Goal: Information Seeking & Learning: Learn about a topic

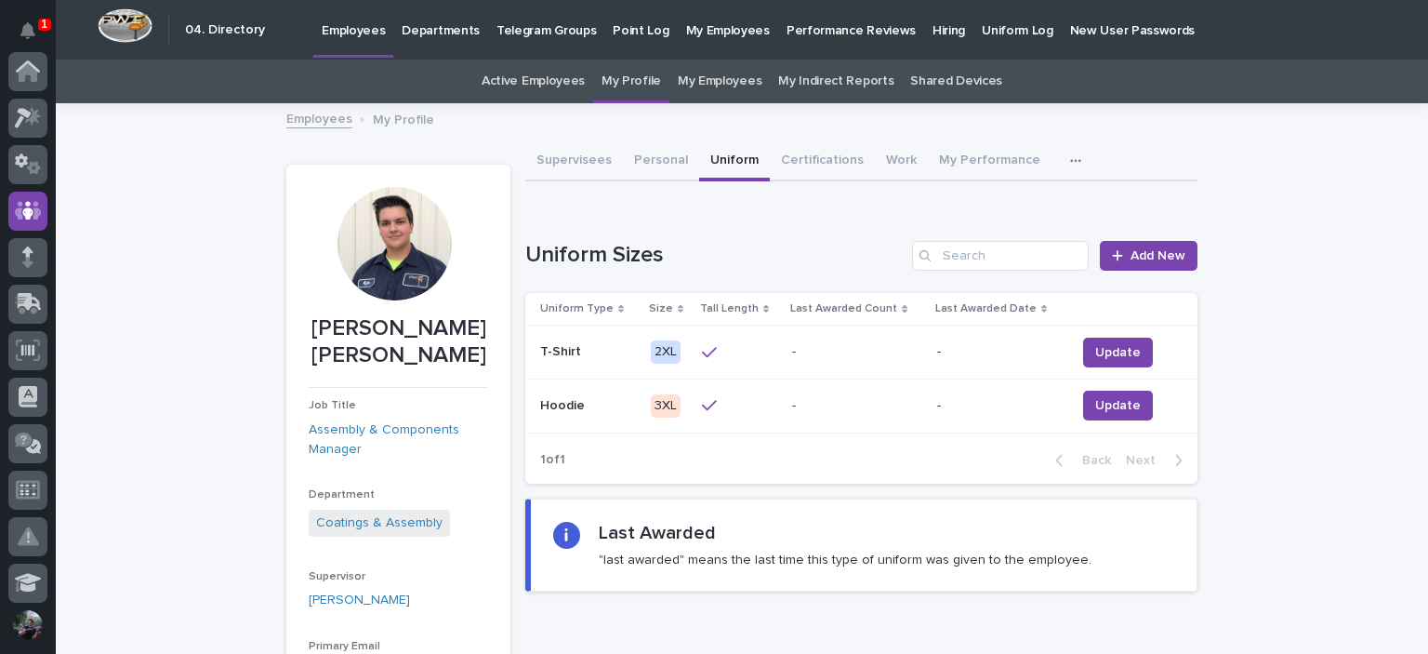
scroll to position [139, 0]
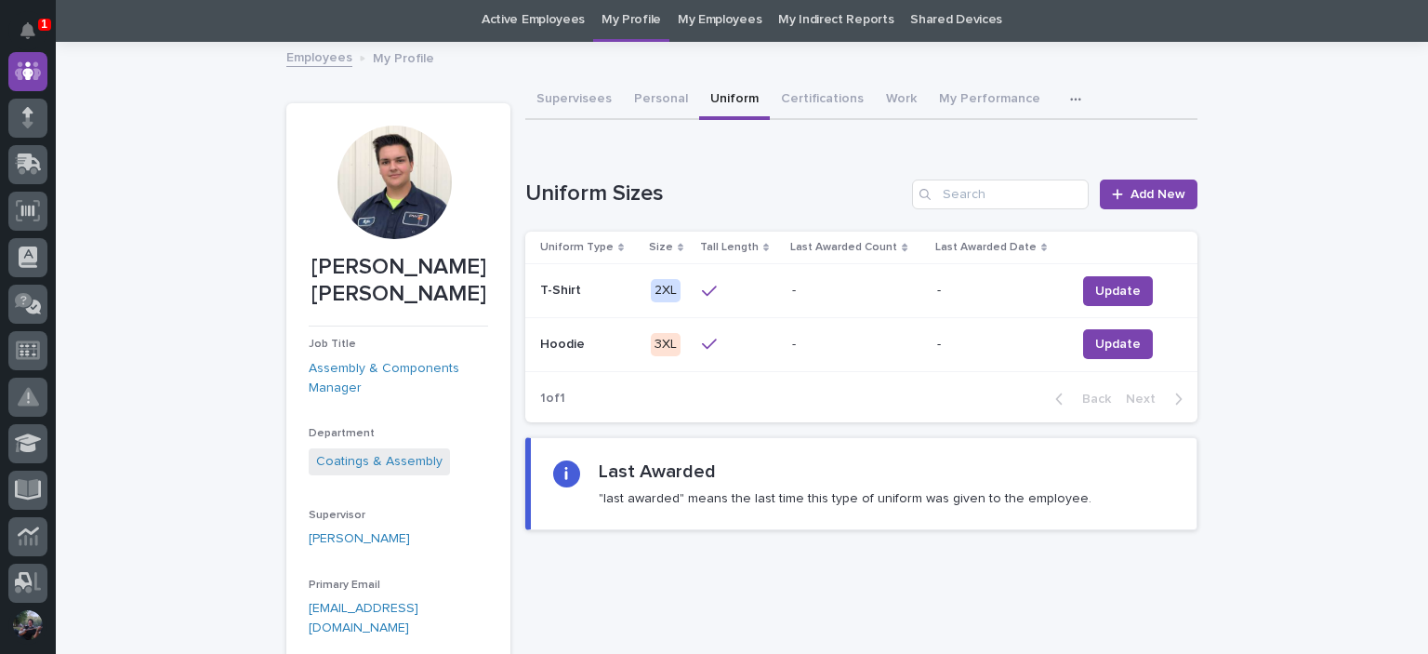
click at [1363, 117] on div "Loading... Saving… Loading... Saving… Kyle Dean Miller Kyle Dean Miller Job Tit…" at bounding box center [742, 511] width 1372 height 934
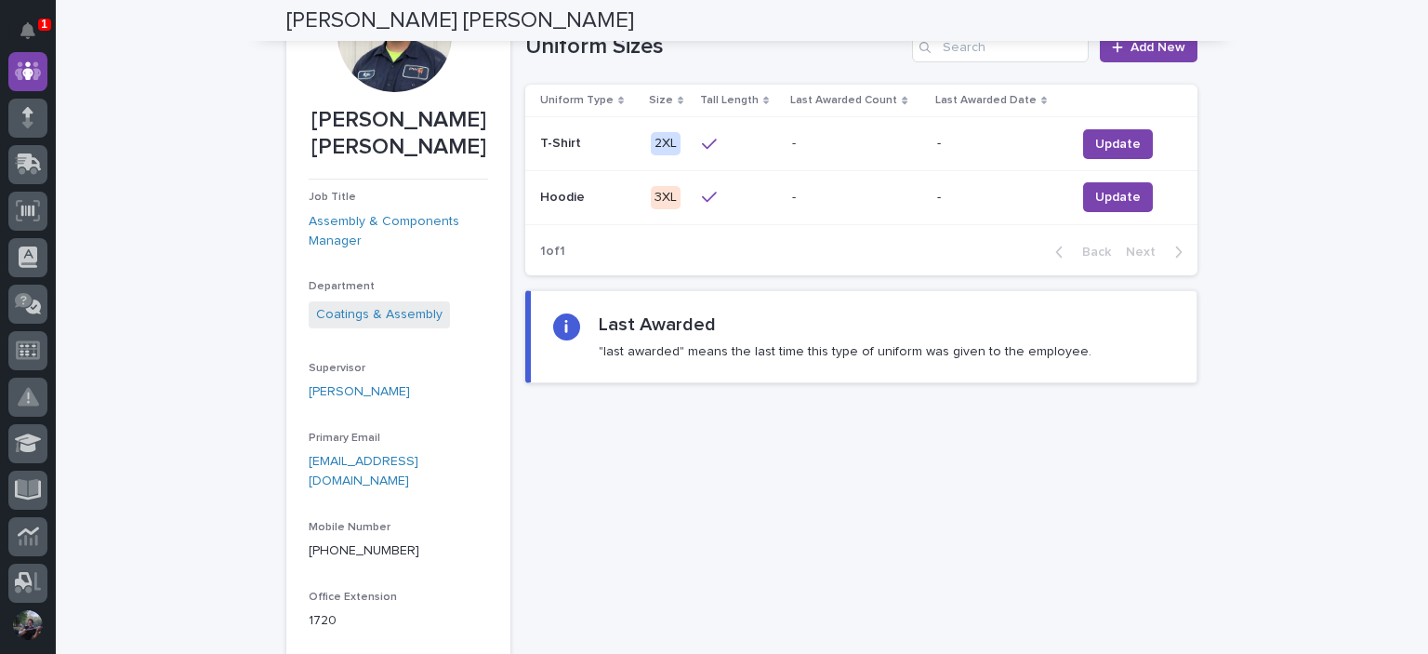
scroll to position [61, 0]
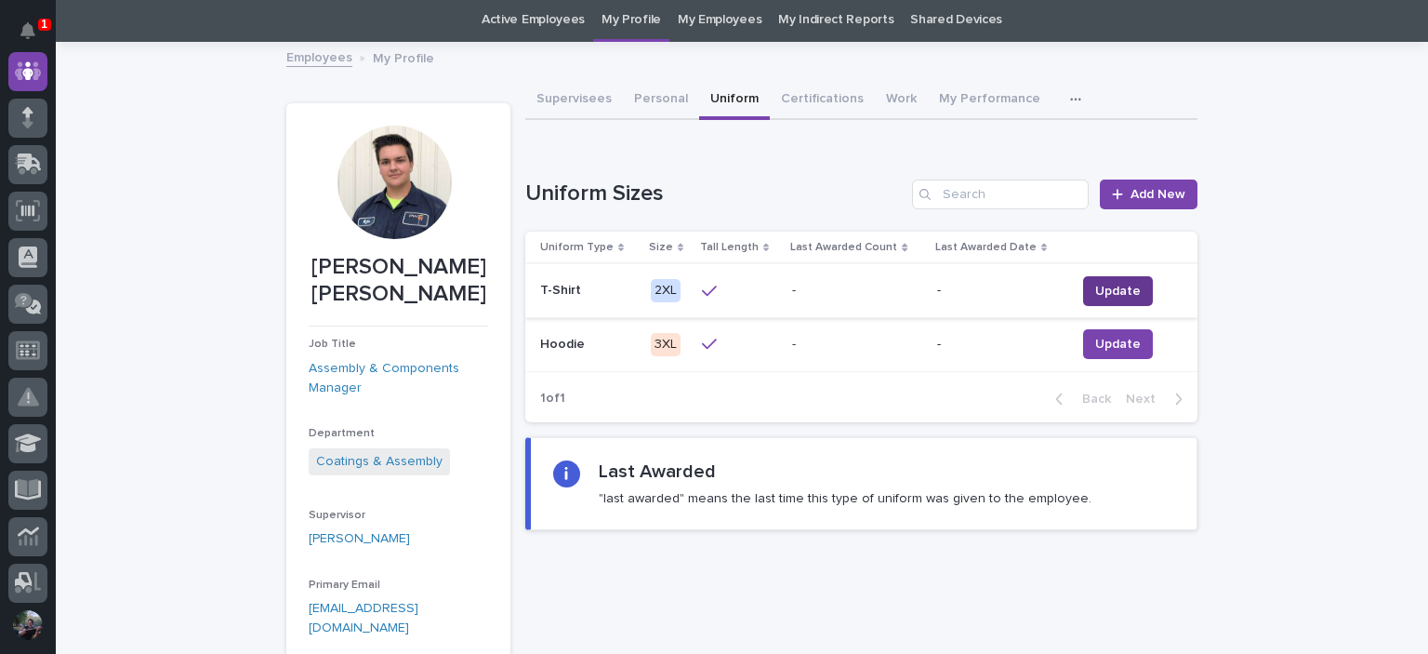
click at [1095, 289] on span "Update" at bounding box center [1118, 291] width 46 height 19
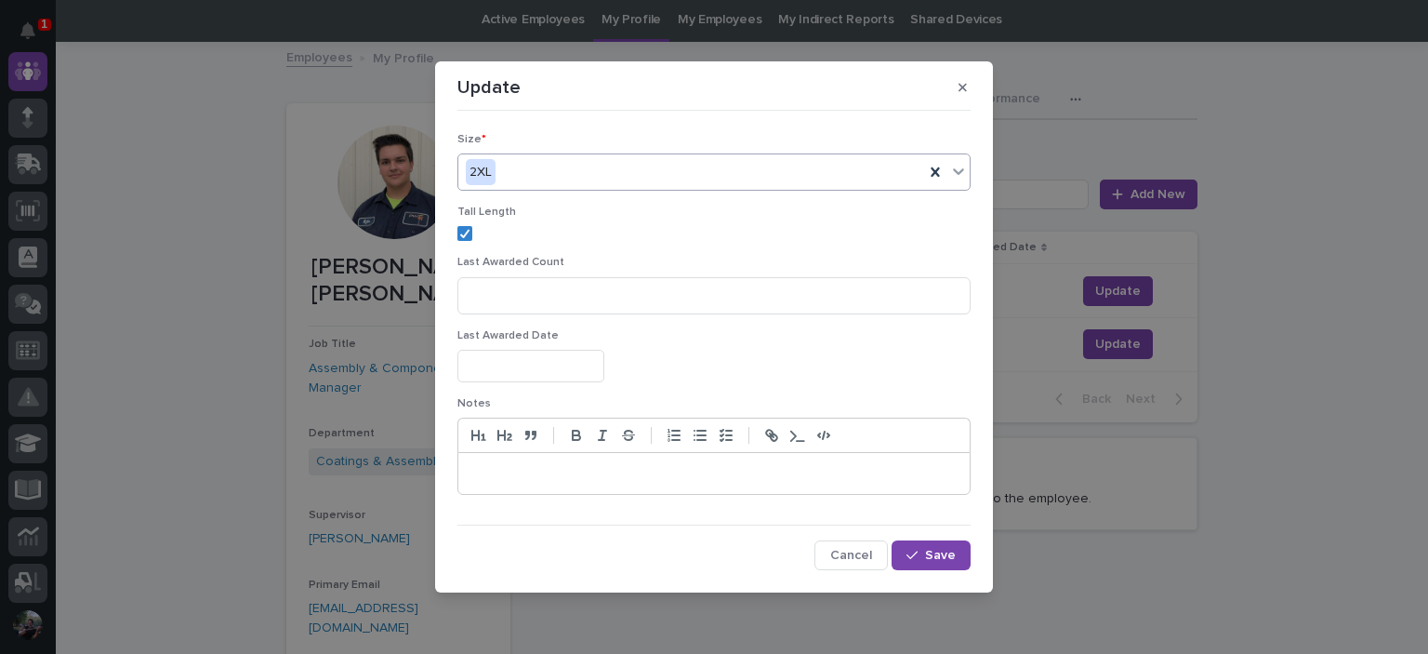
click at [520, 179] on div "2XL" at bounding box center [691, 172] width 466 height 31
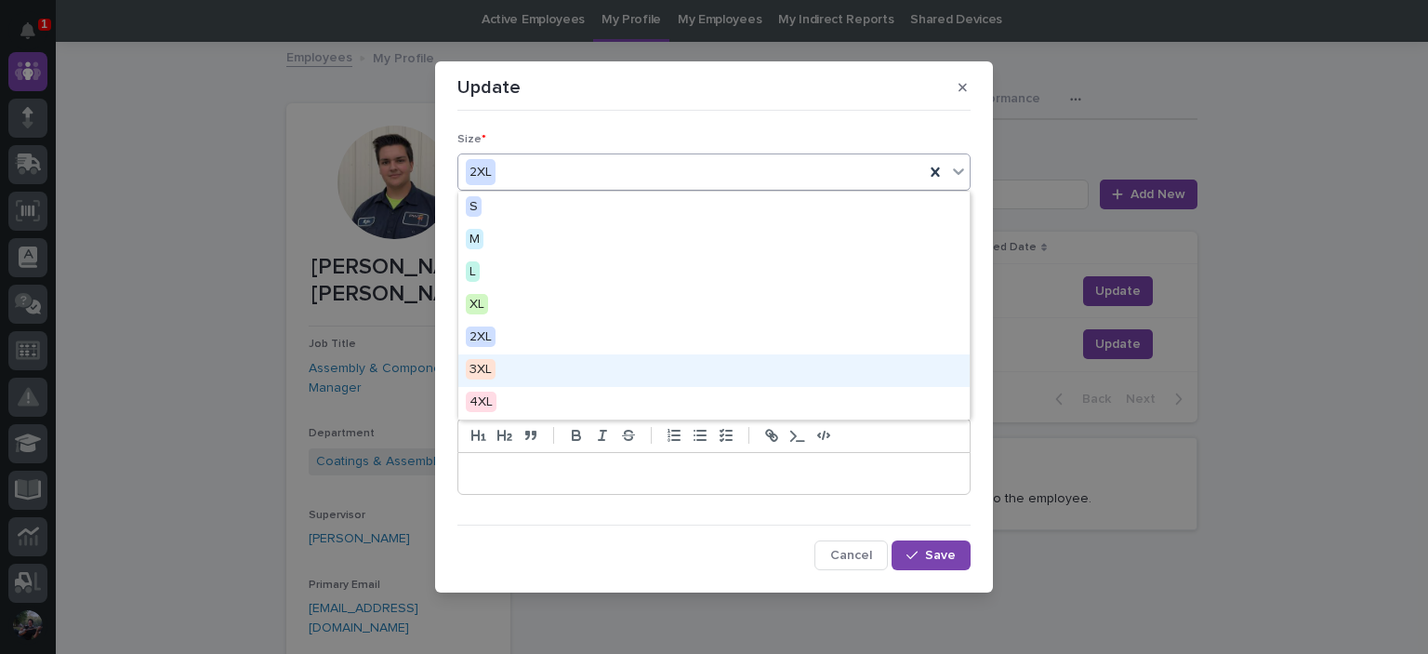
click at [500, 373] on div "3XL" at bounding box center [713, 370] width 511 height 33
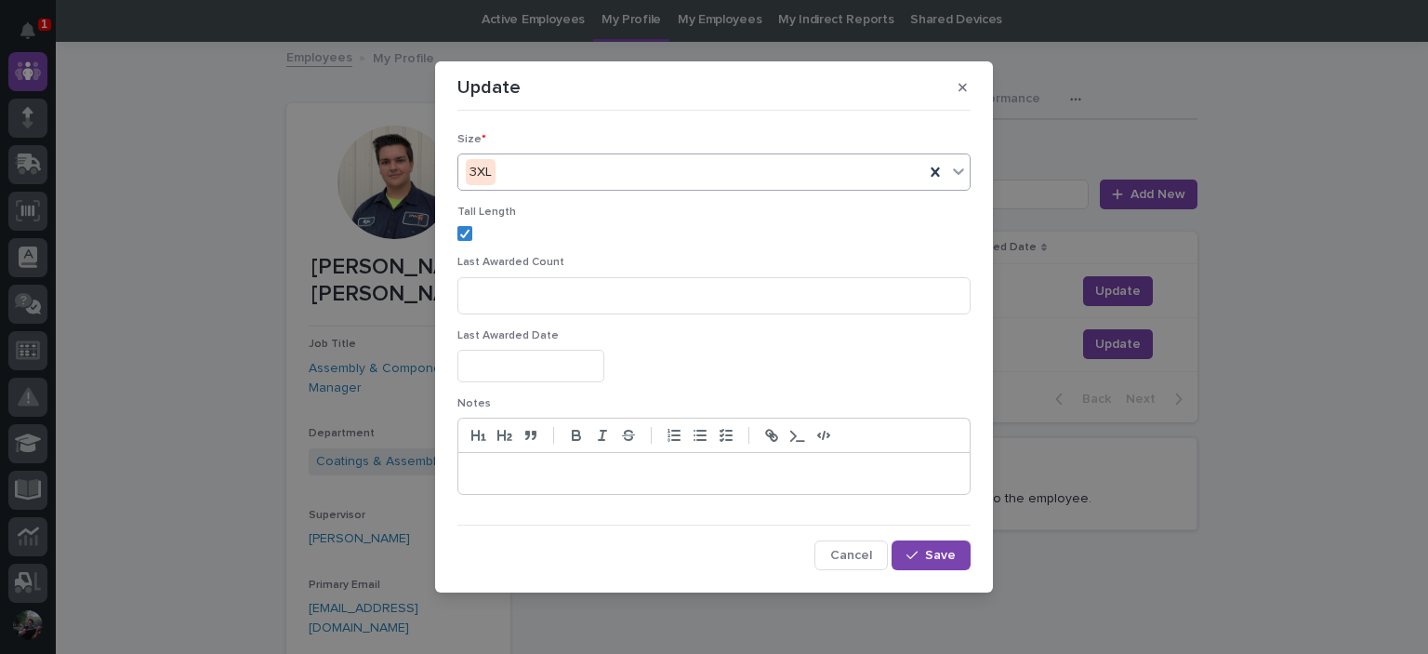
click at [674, 486] on div at bounding box center [713, 473] width 511 height 41
click at [933, 546] on button "Save" at bounding box center [931, 555] width 79 height 30
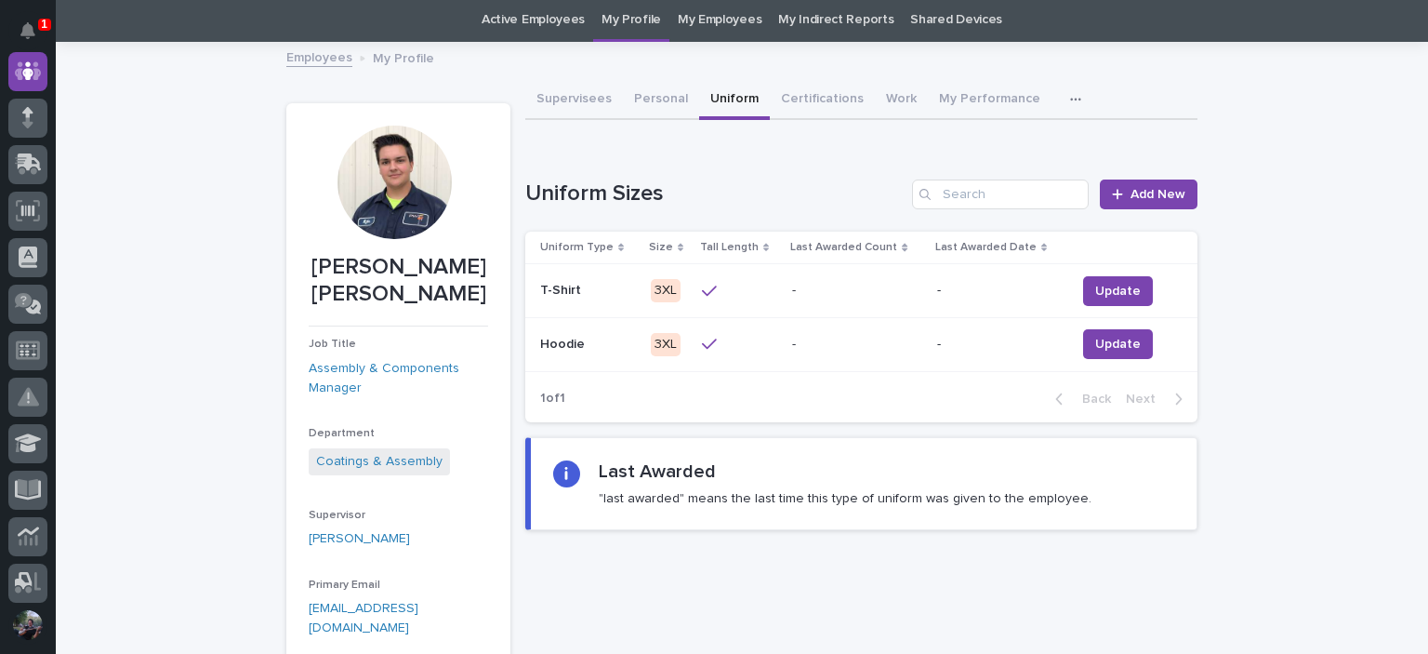
click at [734, 294] on div at bounding box center [739, 291] width 75 height 17
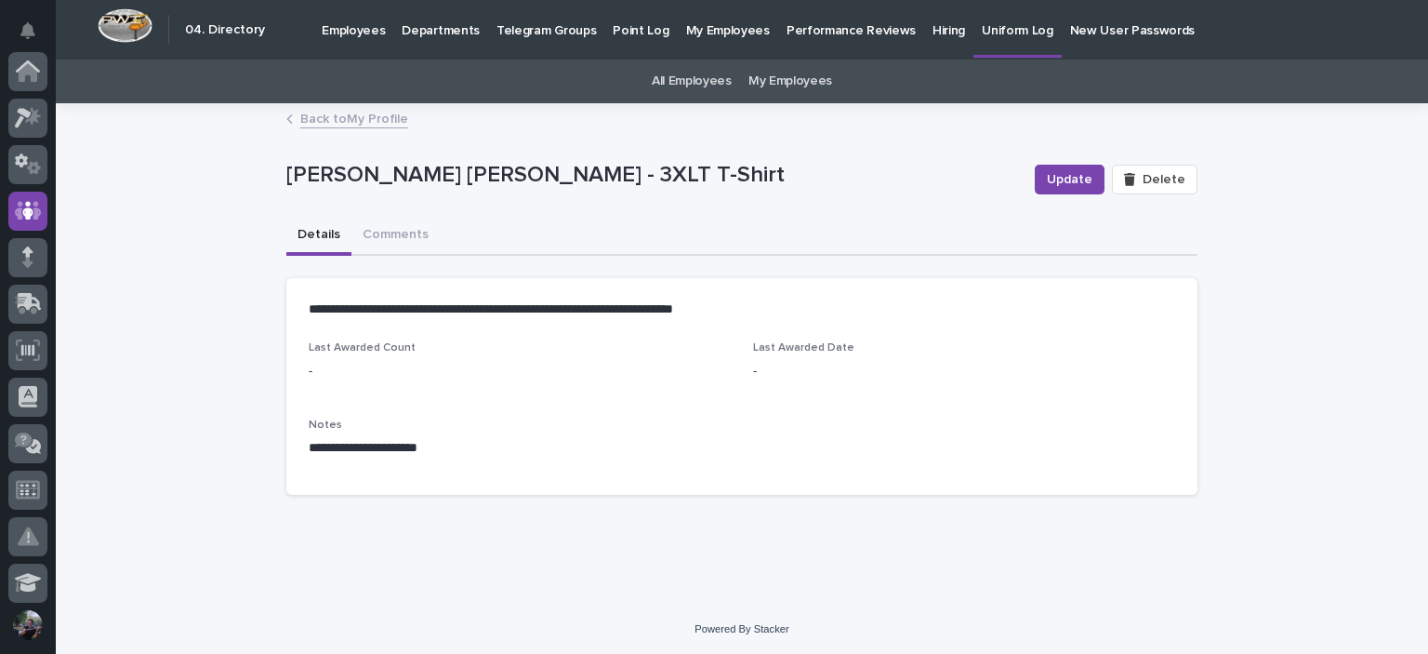
scroll to position [139, 0]
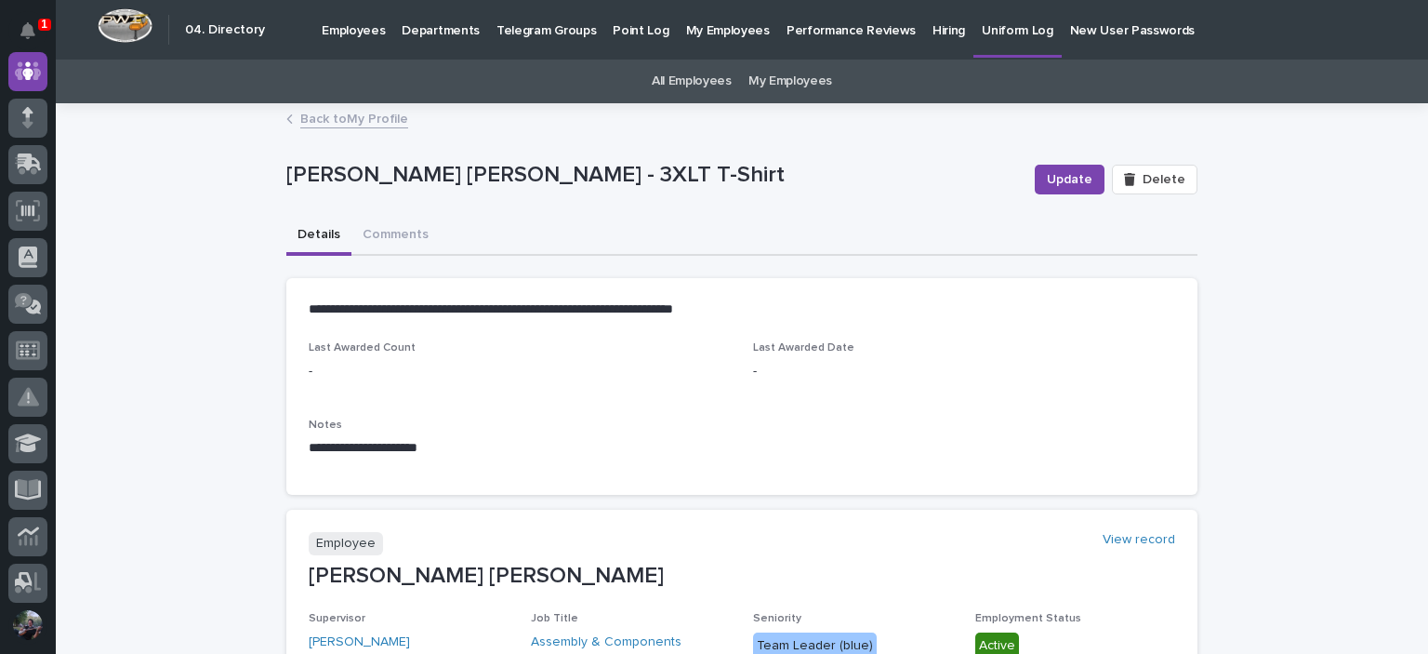
click at [330, 122] on link "Back to My Profile" at bounding box center [354, 117] width 108 height 21
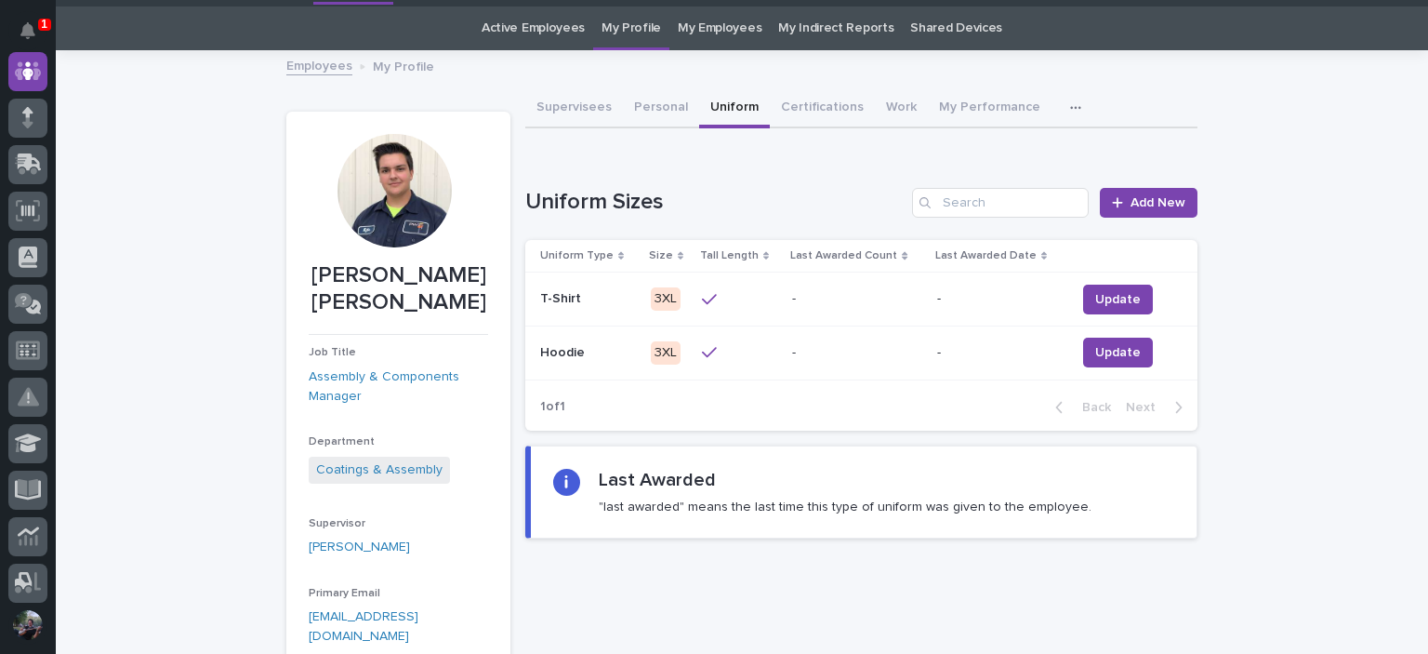
scroll to position [60, 0]
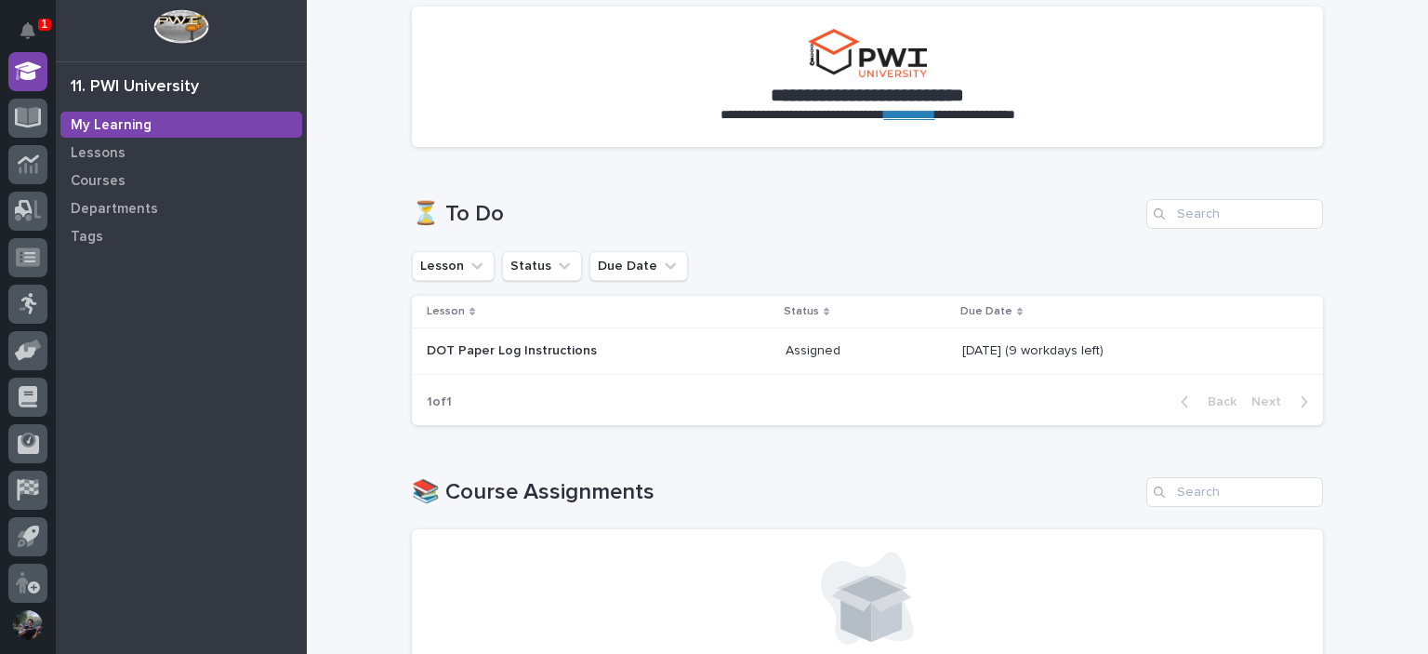
scroll to position [247, 0]
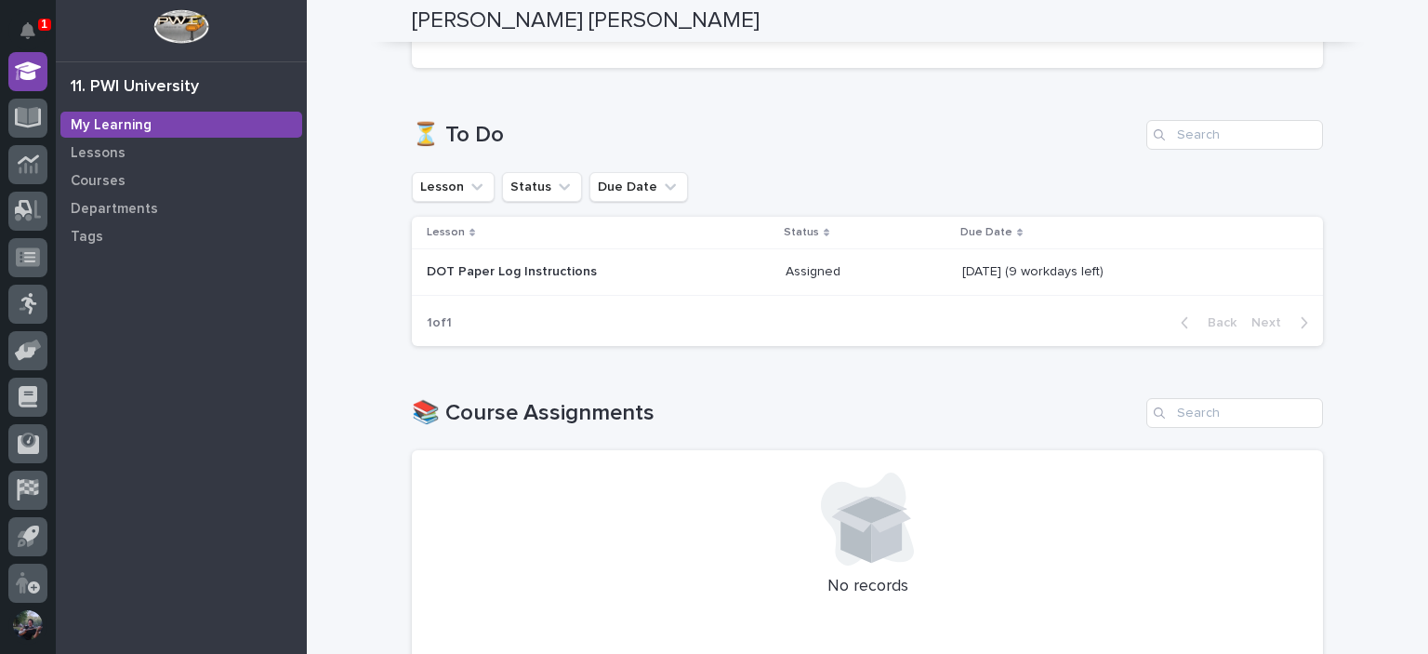
click at [695, 277] on p "DOT Paper Log Instructions" at bounding box center [589, 272] width 325 height 16
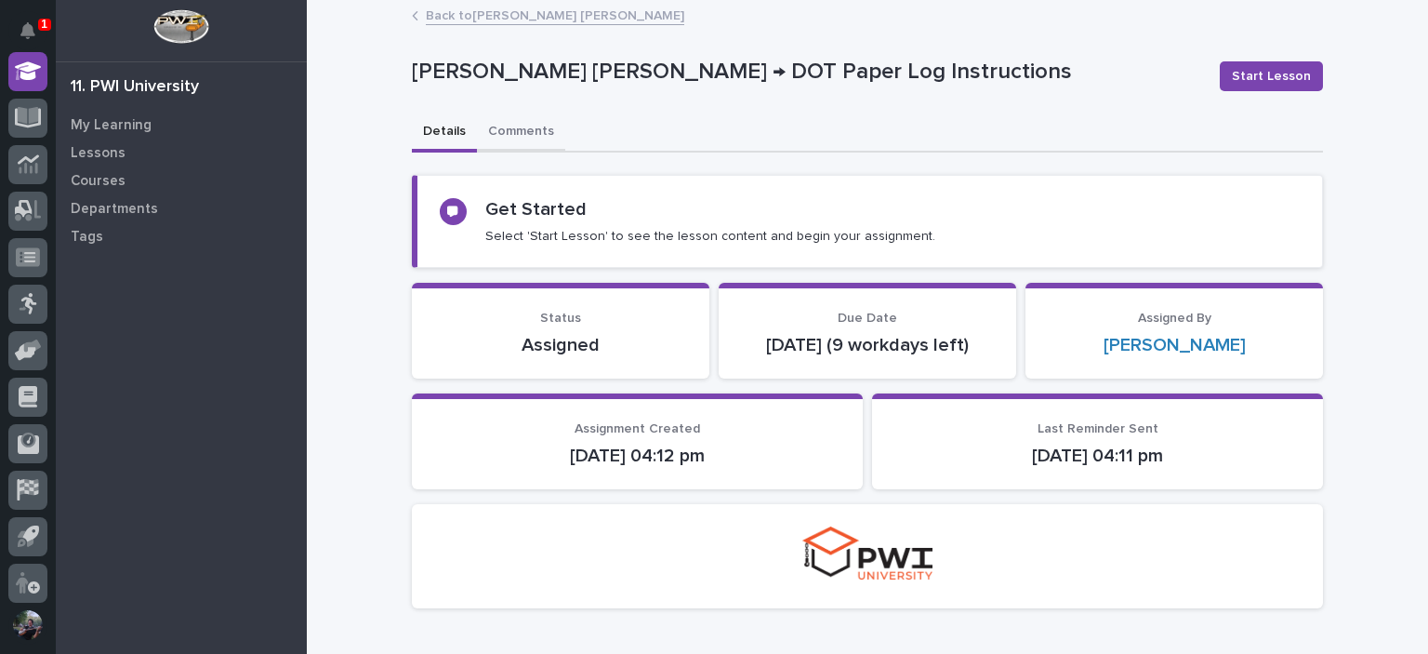
click at [541, 125] on button "Comments" at bounding box center [521, 132] width 88 height 39
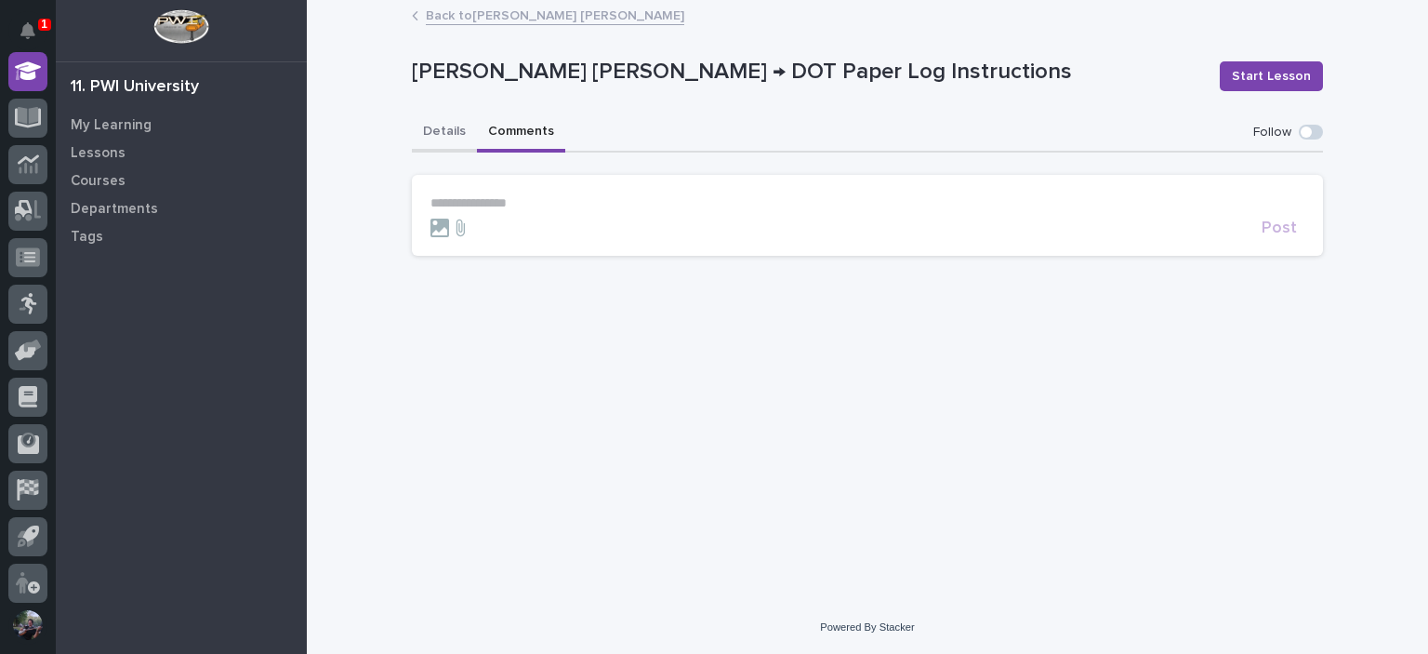
click at [441, 129] on button "Details" at bounding box center [444, 132] width 65 height 39
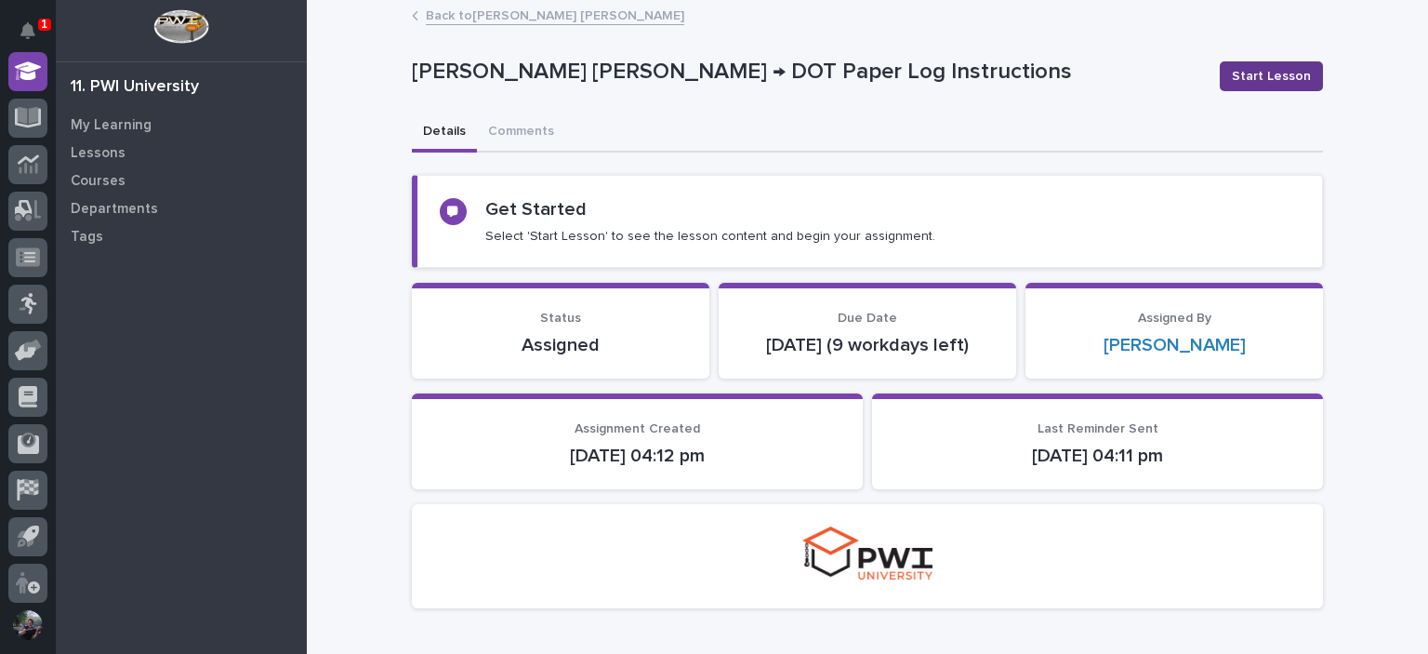
click at [1241, 78] on span "Start Lesson" at bounding box center [1271, 76] width 79 height 19
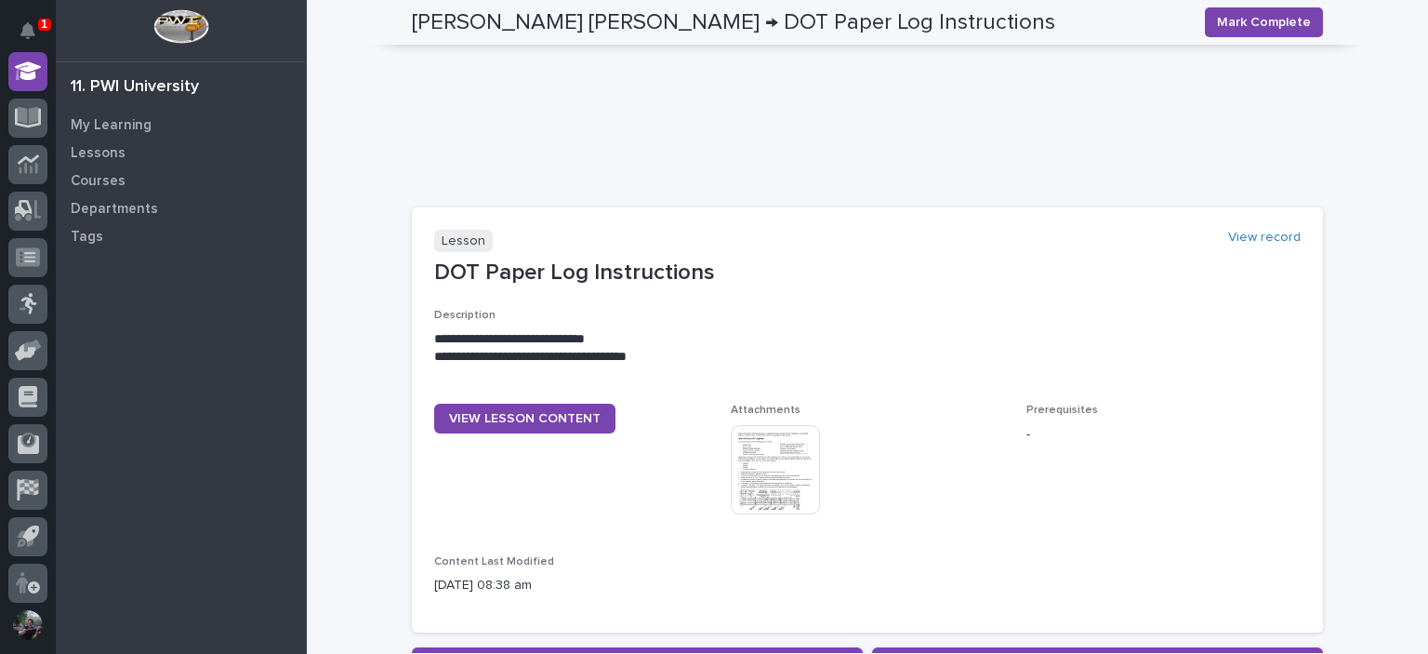
scroll to position [867, 0]
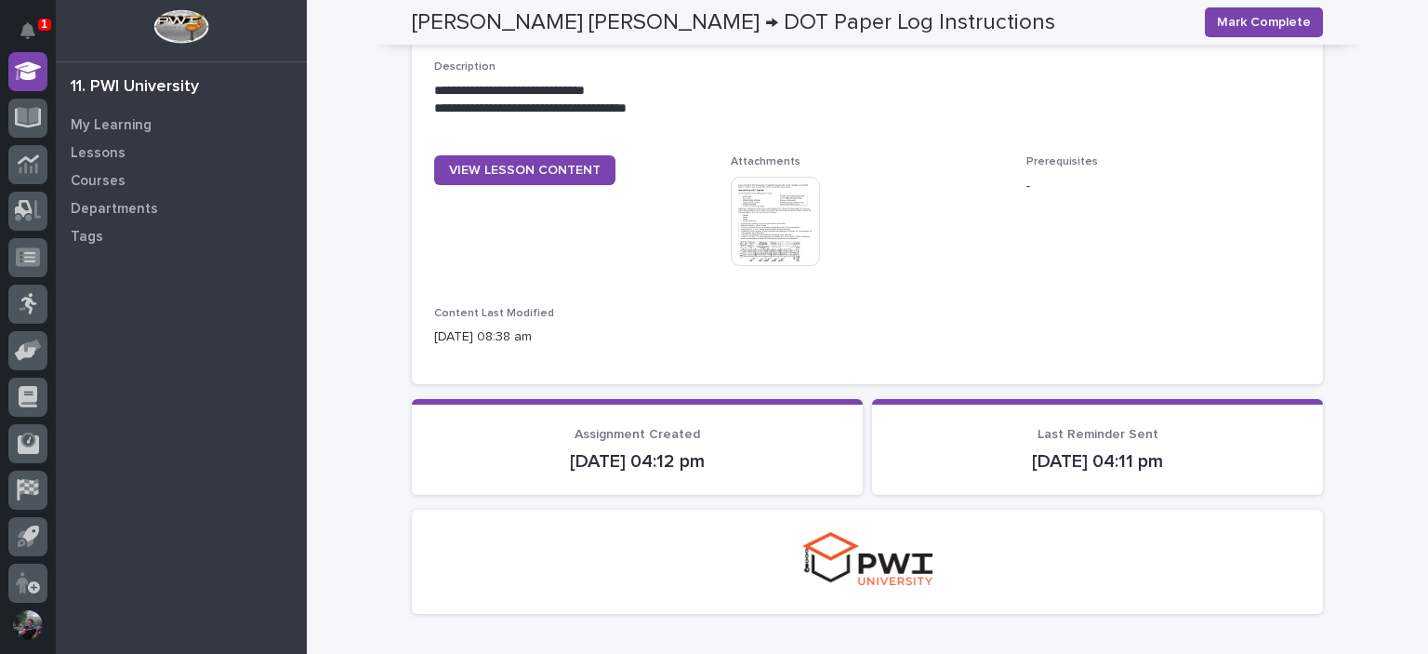
click at [770, 226] on img at bounding box center [775, 221] width 89 height 89
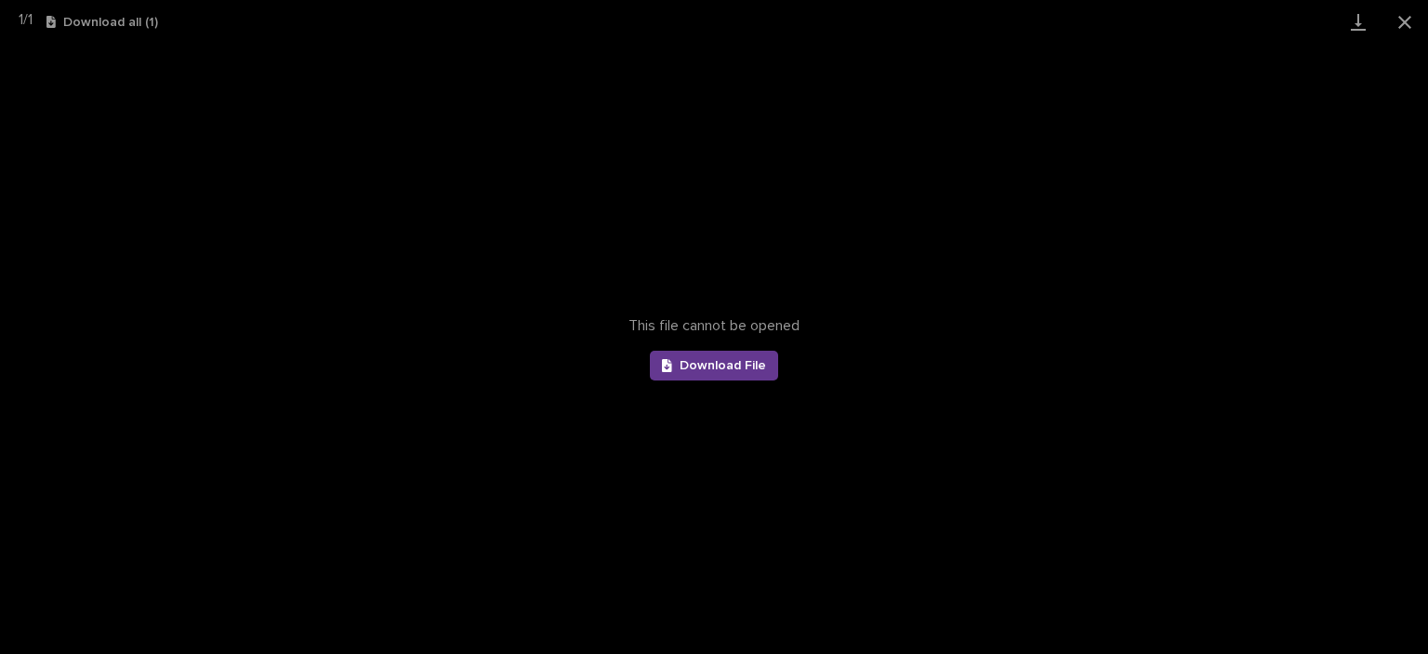
click at [725, 368] on span "Download File" at bounding box center [723, 365] width 86 height 13
click at [1411, 18] on button "Close gallery" at bounding box center [1405, 22] width 46 height 44
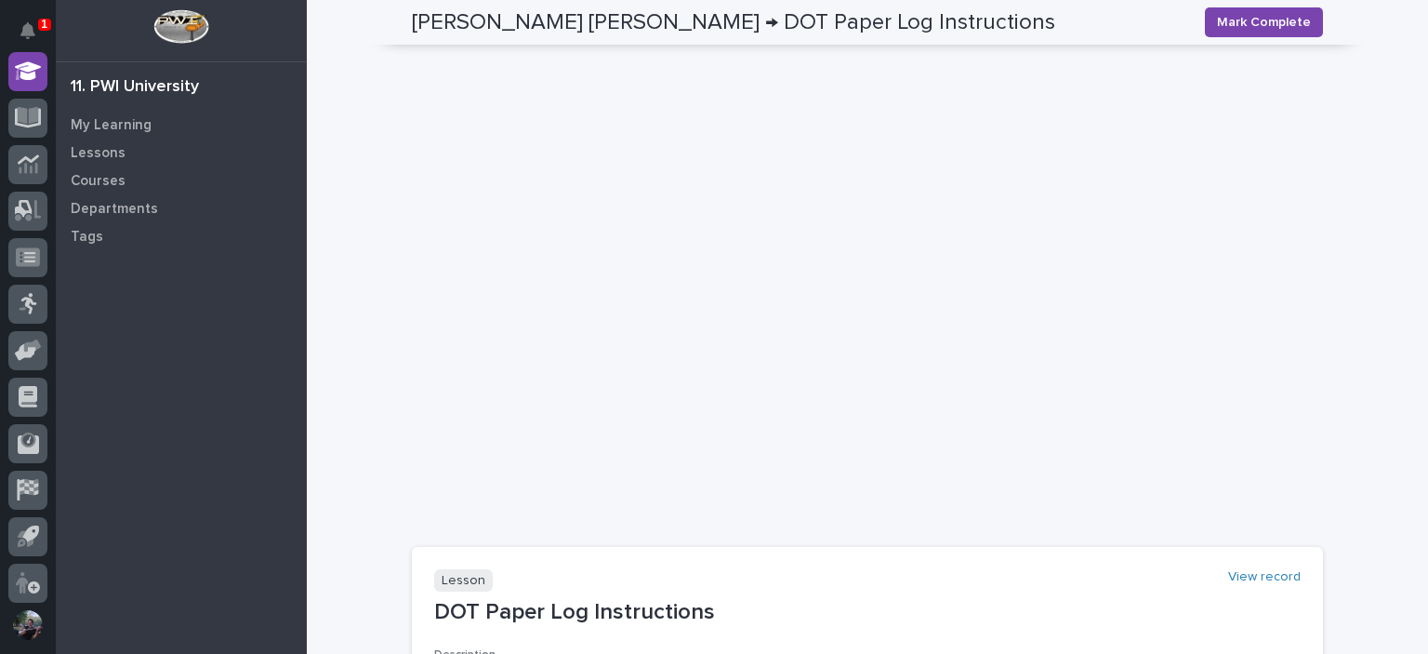
scroll to position [263, 0]
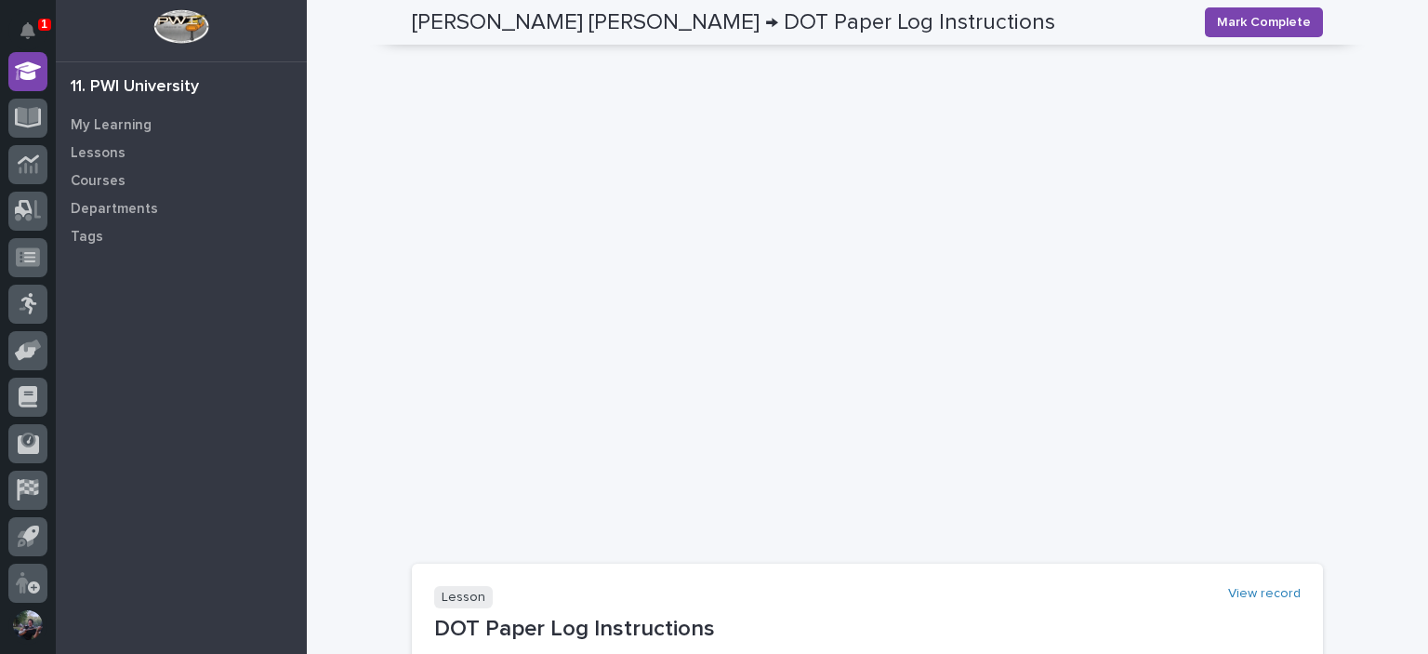
click at [333, 433] on div "**********" at bounding box center [867, 532] width 1121 height 1587
click at [1385, 563] on div "**********" at bounding box center [867, 532] width 1121 height 1587
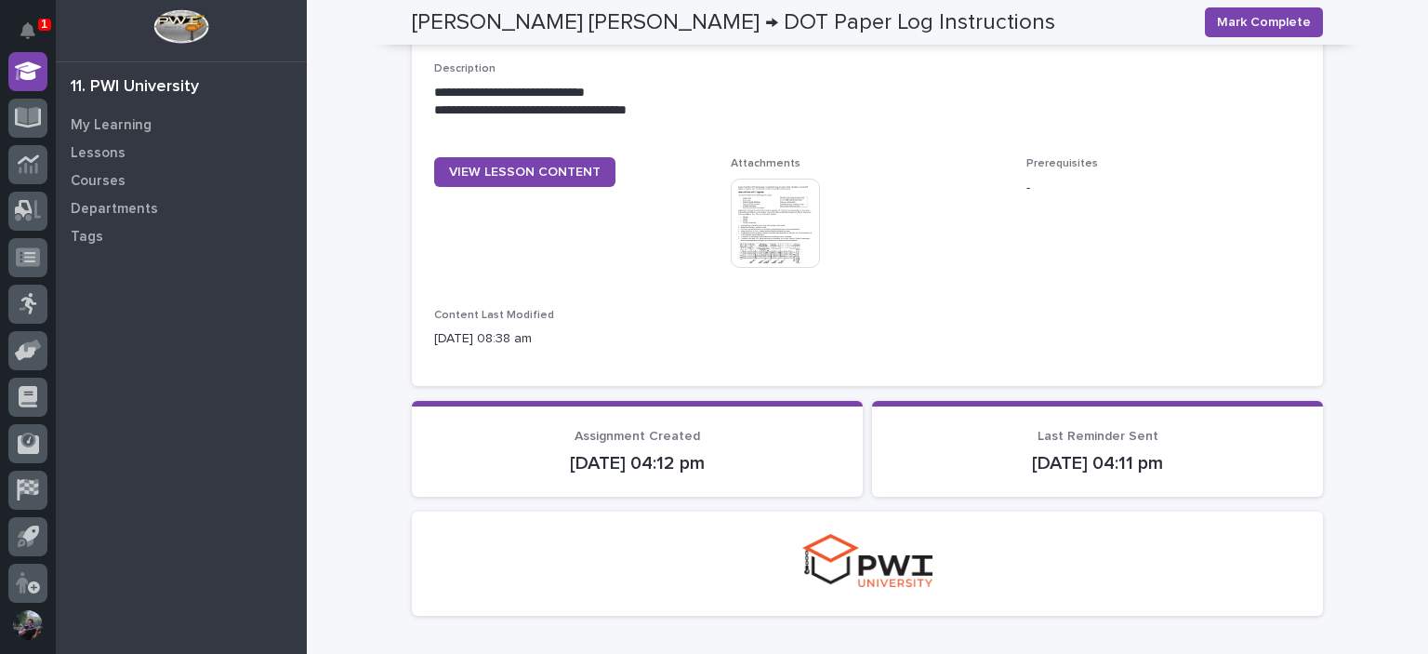
scroll to position [867, 0]
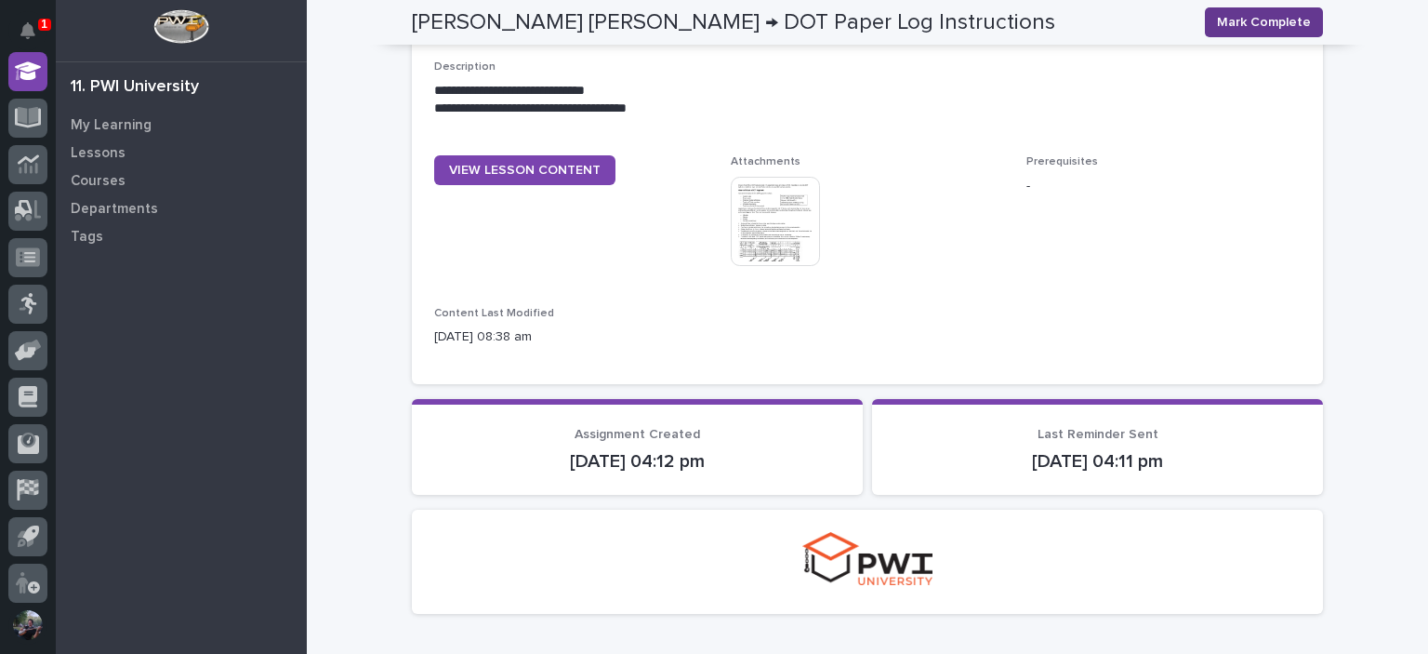
click at [1265, 7] on button "Mark Complete" at bounding box center [1264, 22] width 118 height 30
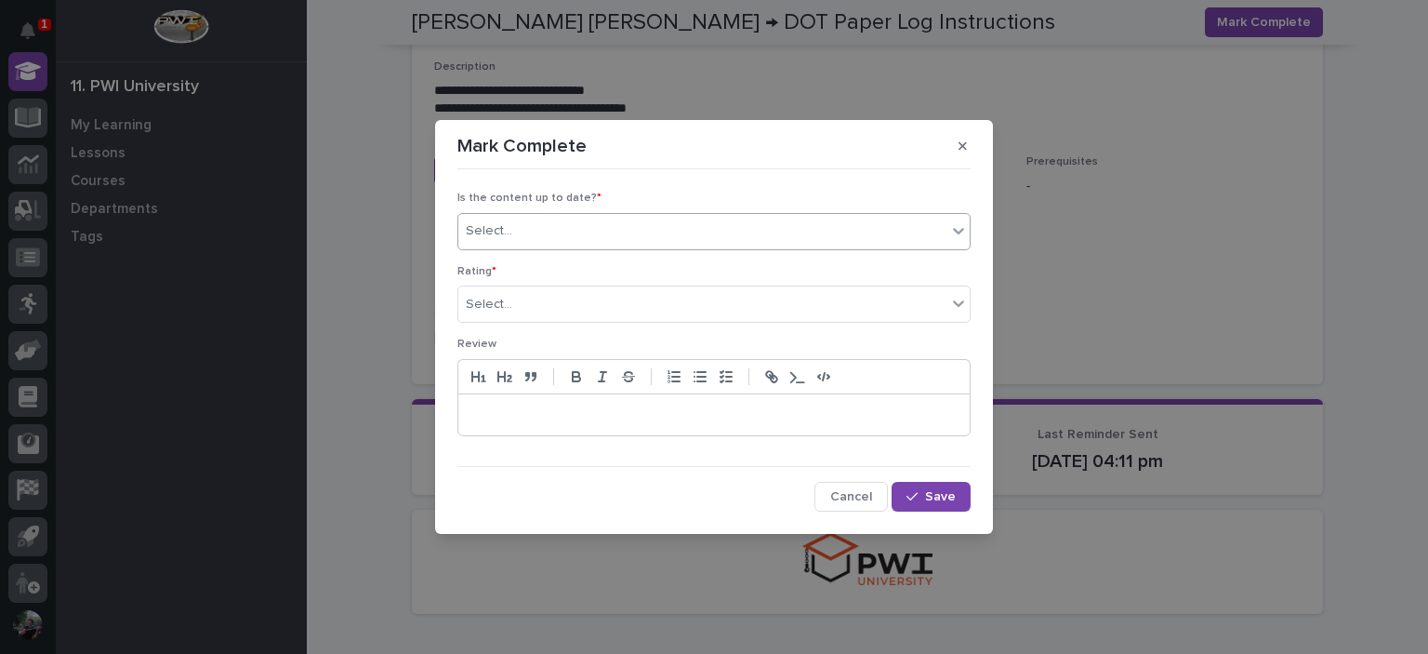
click at [586, 240] on div "Select..." at bounding box center [702, 231] width 488 height 31
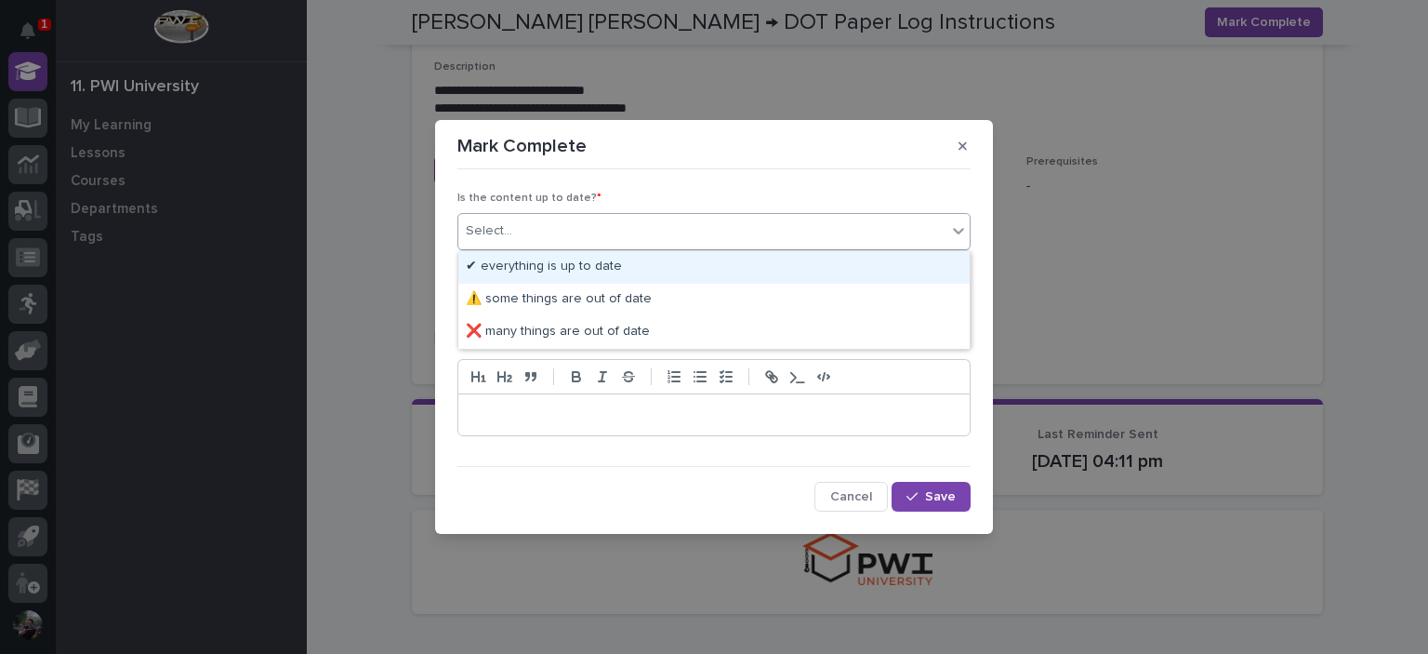
click at [557, 276] on div "✔ everything is up to date" at bounding box center [713, 267] width 511 height 33
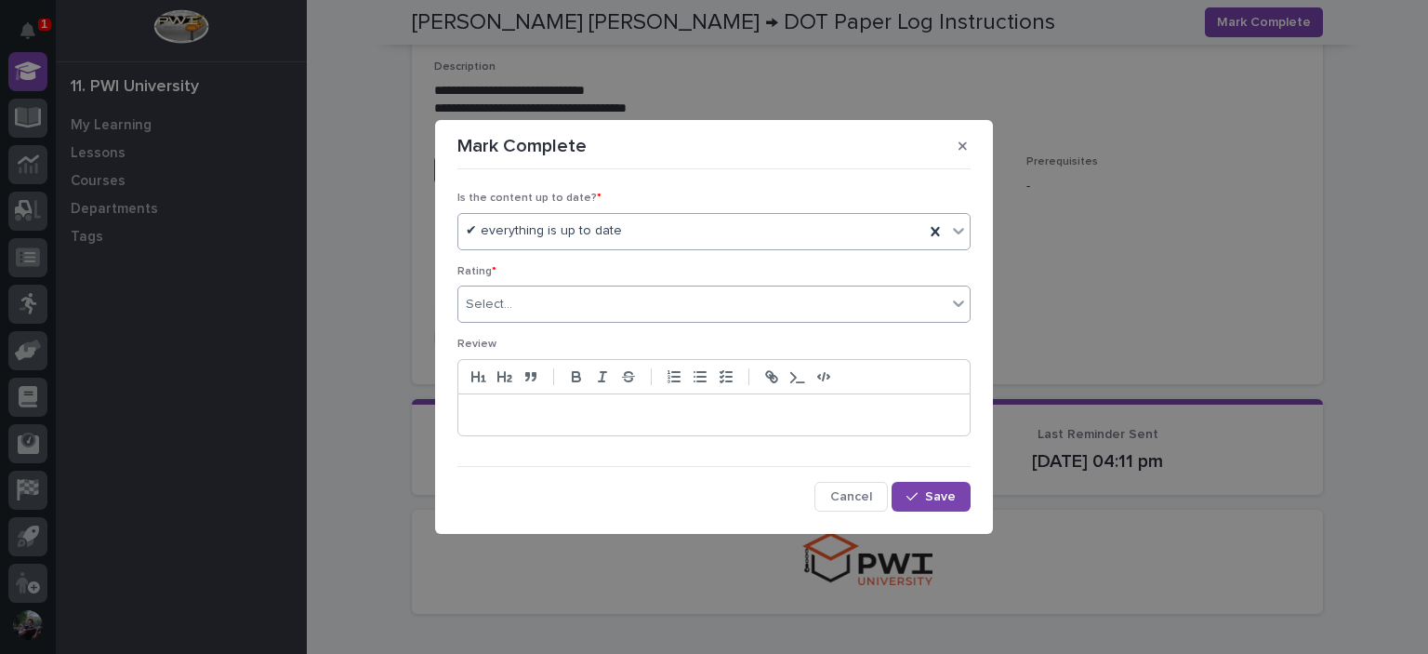
drag, startPoint x: 536, startPoint y: 334, endPoint x: 540, endPoint y: 323, distance: 12.1
click at [536, 335] on div "Rating * Select..." at bounding box center [713, 301] width 513 height 73
click at [556, 302] on div "Select..." at bounding box center [702, 304] width 488 height 31
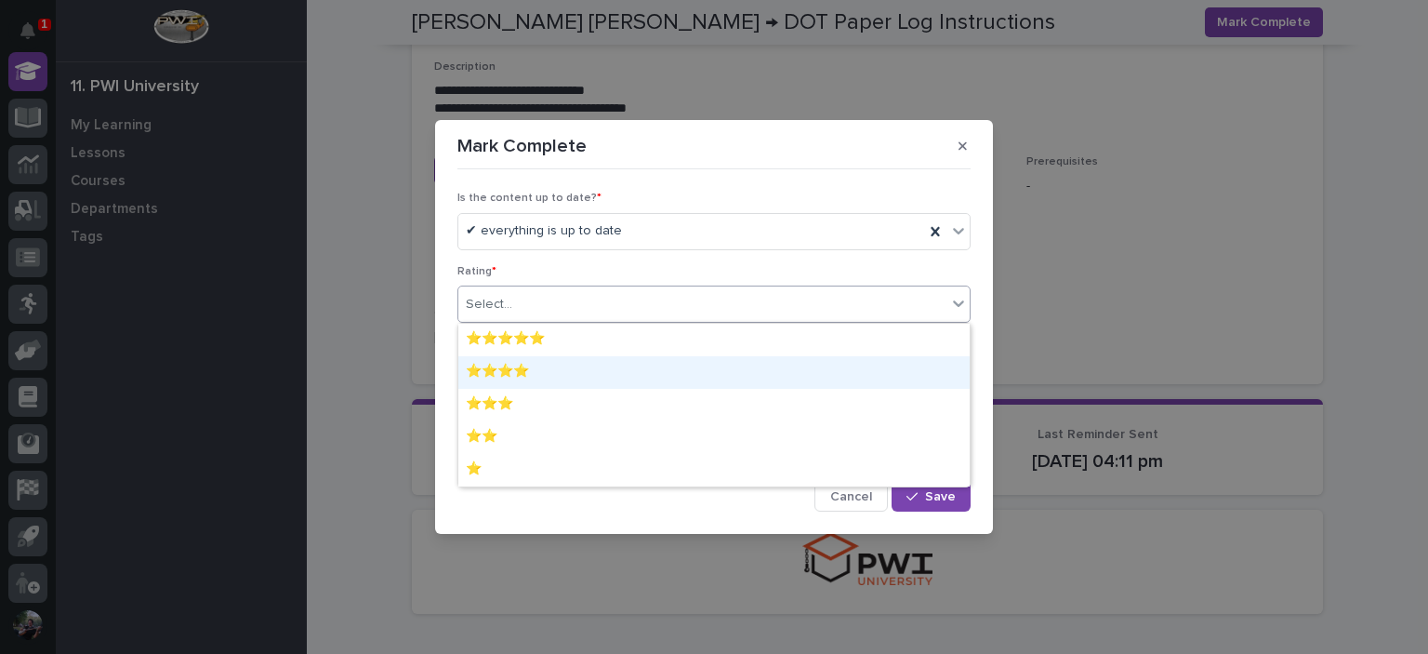
click at [537, 371] on div "⭐⭐⭐⭐" at bounding box center [713, 372] width 511 height 33
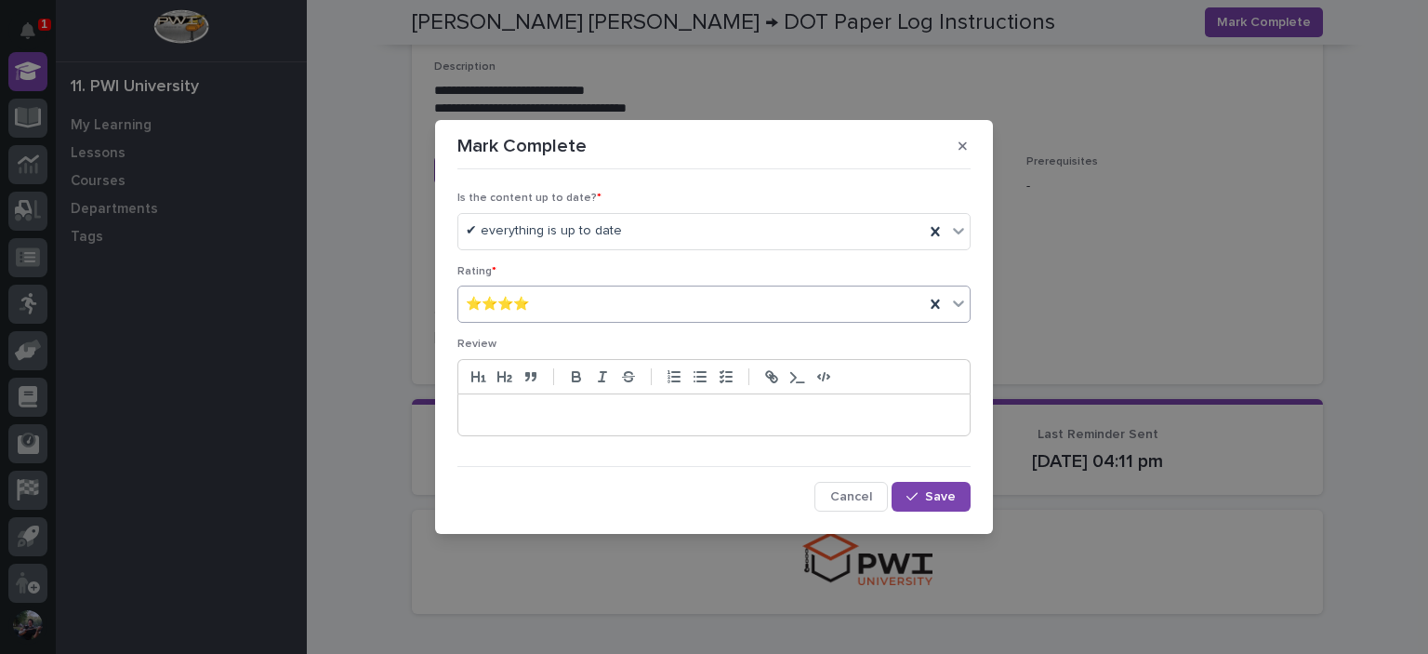
click at [489, 405] on p at bounding box center [713, 414] width 483 height 19
click at [938, 495] on span "Save" at bounding box center [940, 495] width 31 height 13
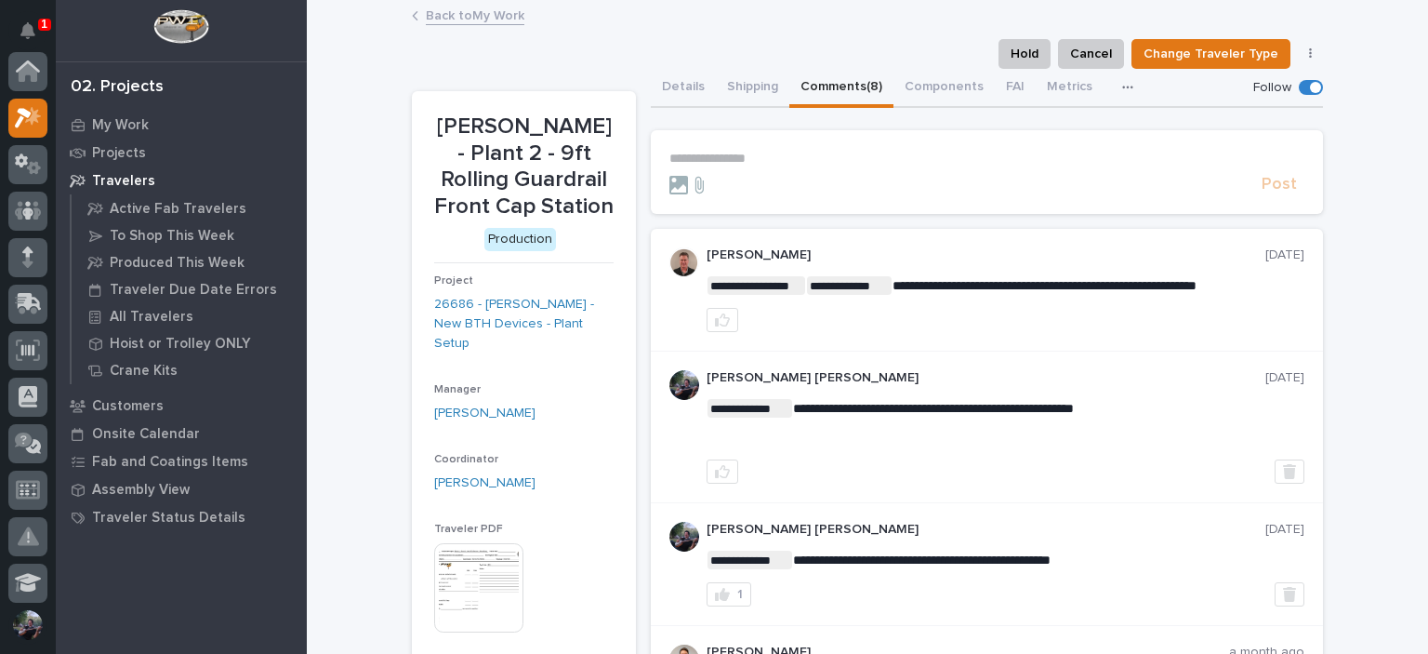
scroll to position [46, 0]
click at [119, 117] on p "My Work" at bounding box center [120, 125] width 57 height 17
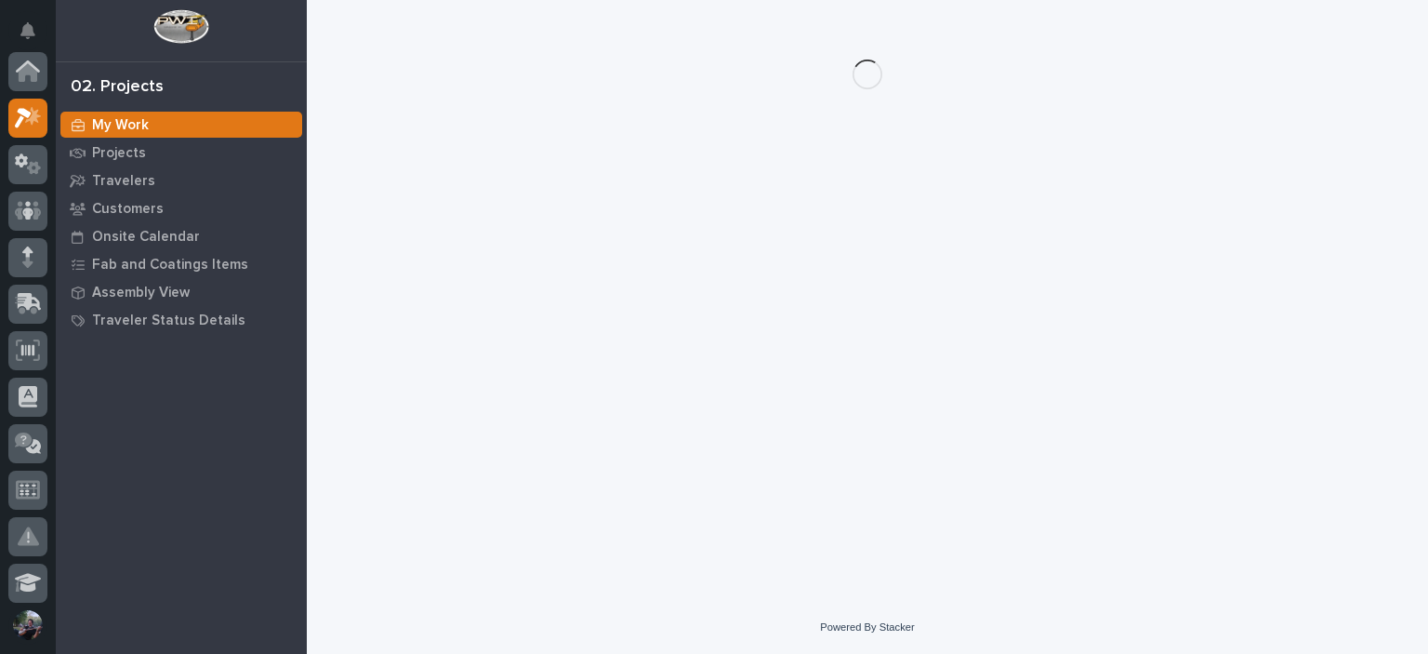
scroll to position [46, 0]
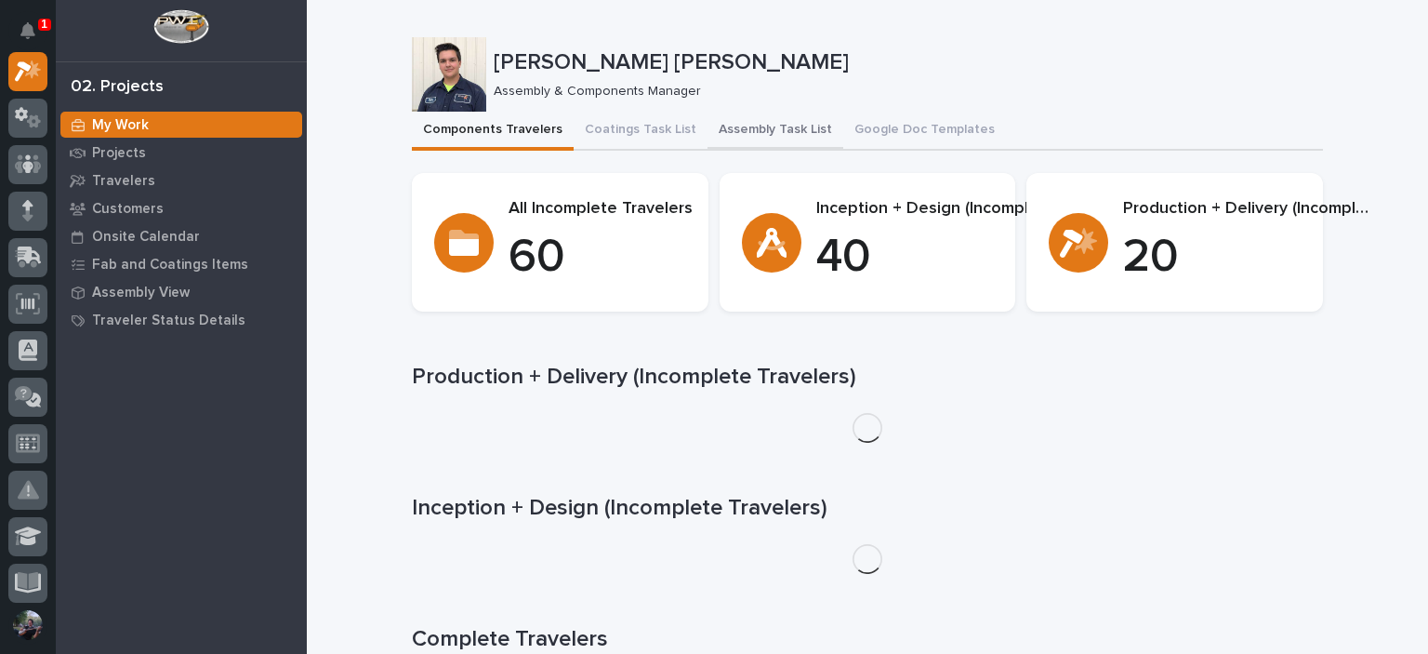
click at [733, 131] on button "Assembly Task List" at bounding box center [776, 131] width 136 height 39
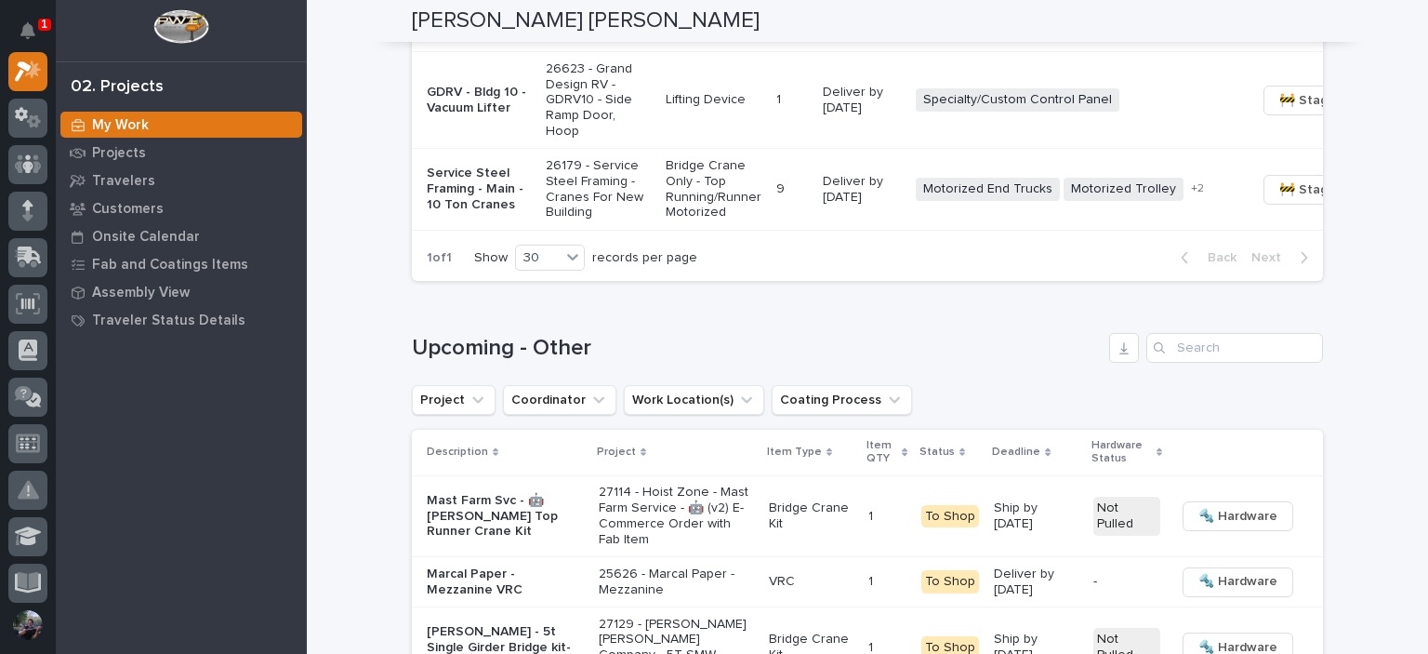
scroll to position [2541, 0]
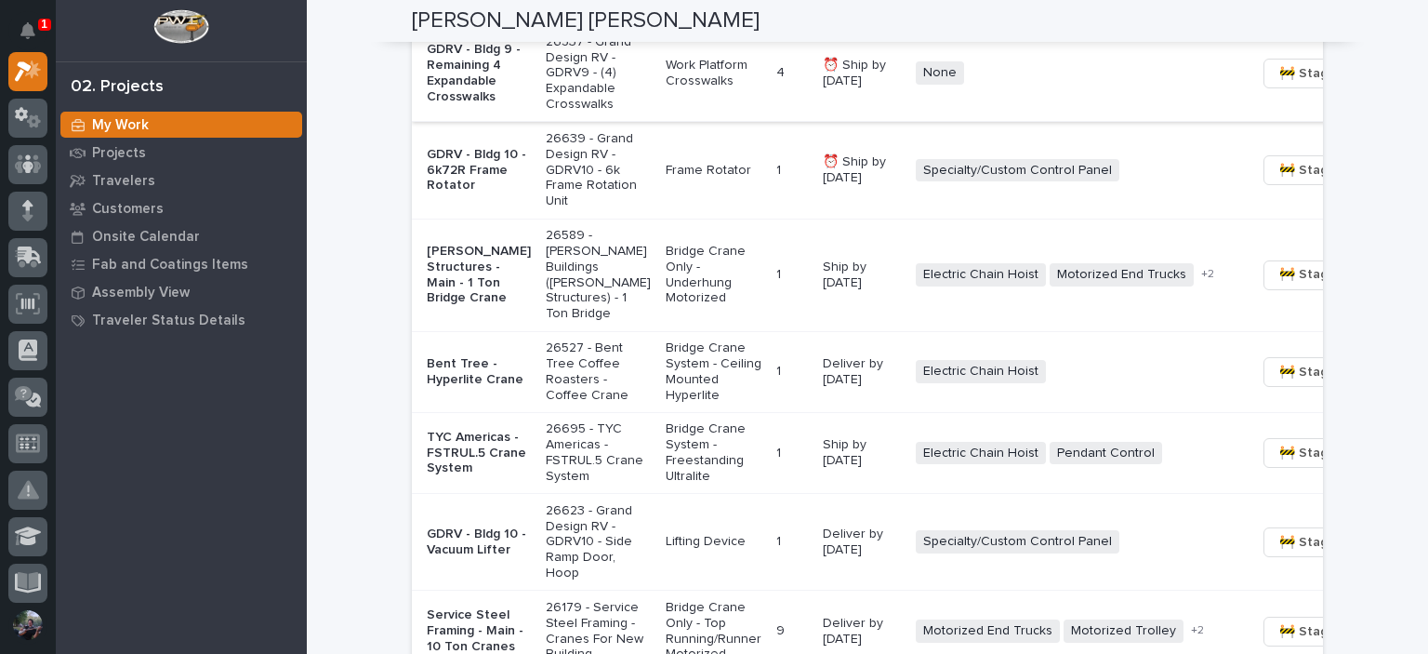
scroll to position [1983, 0]
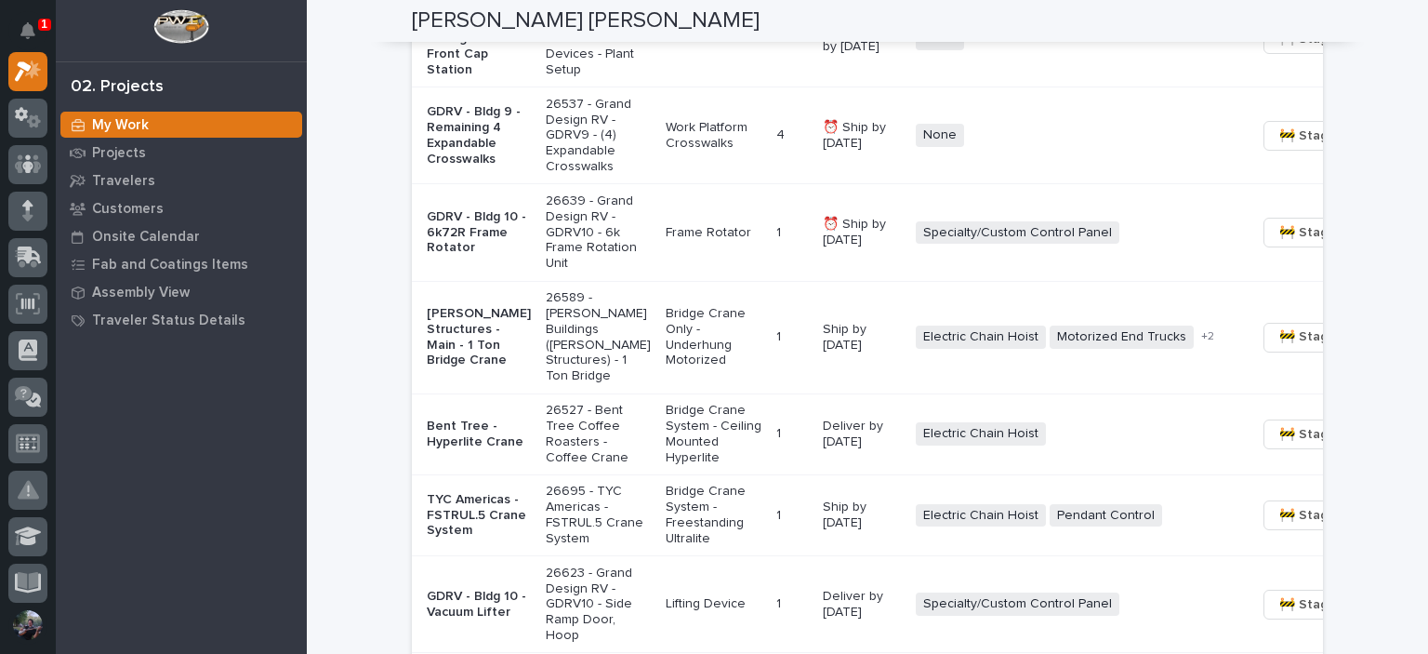
click at [454, 78] on p "[PERSON_NAME] - Plant 2 - 9ft Rolling Guardrail Front Cap Station" at bounding box center [479, 39] width 104 height 78
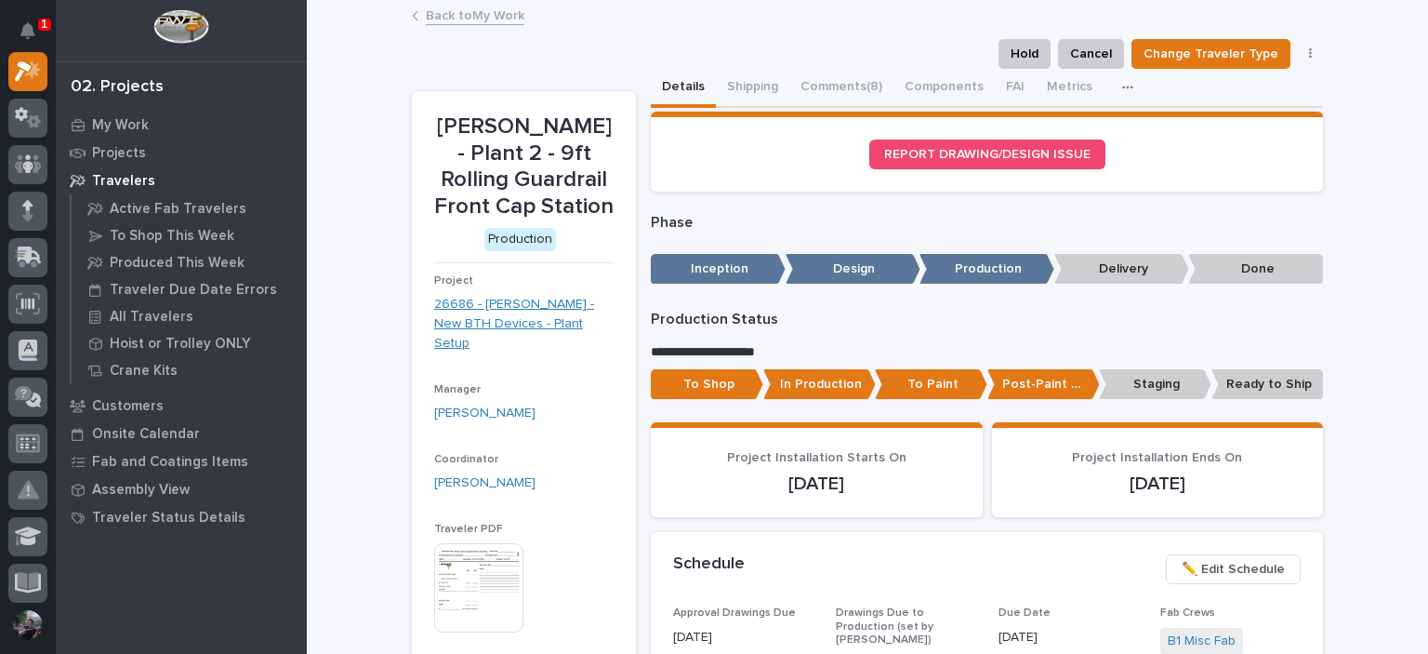
click at [530, 315] on link "26686 - [PERSON_NAME] - New BTH Devices - Plant Setup" at bounding box center [523, 324] width 179 height 58
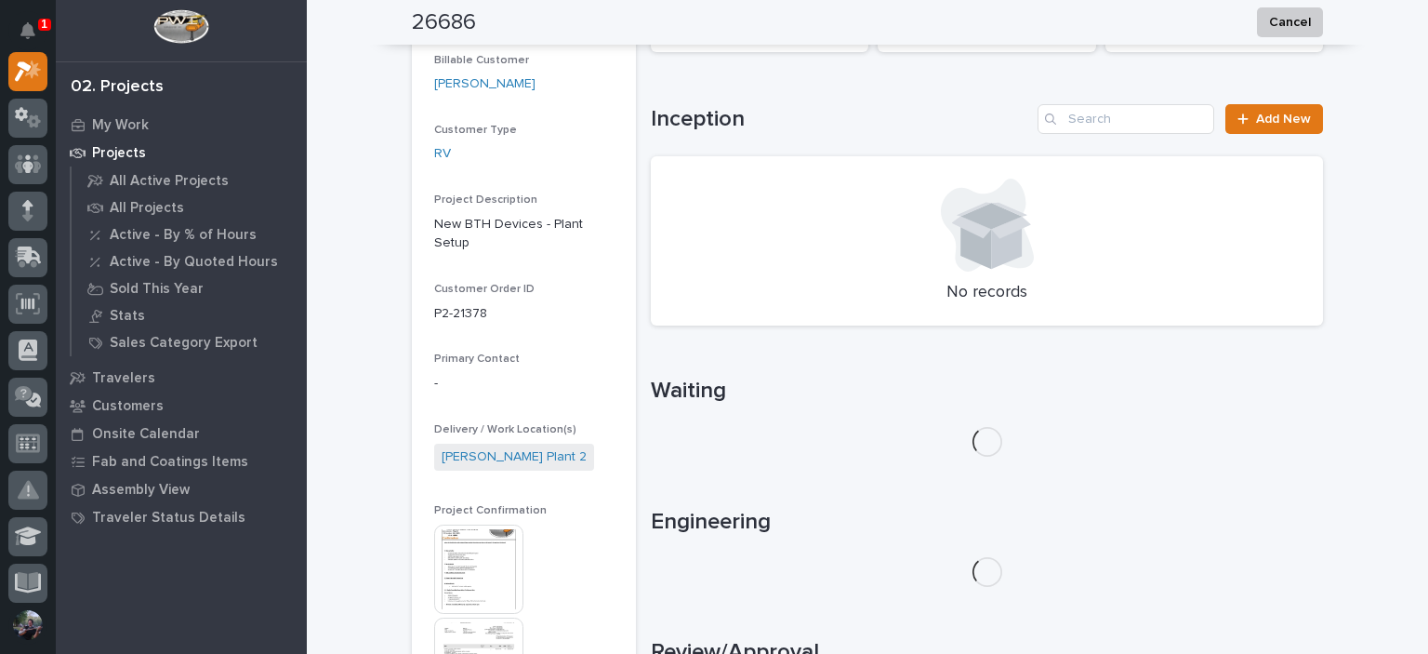
scroll to position [372, 0]
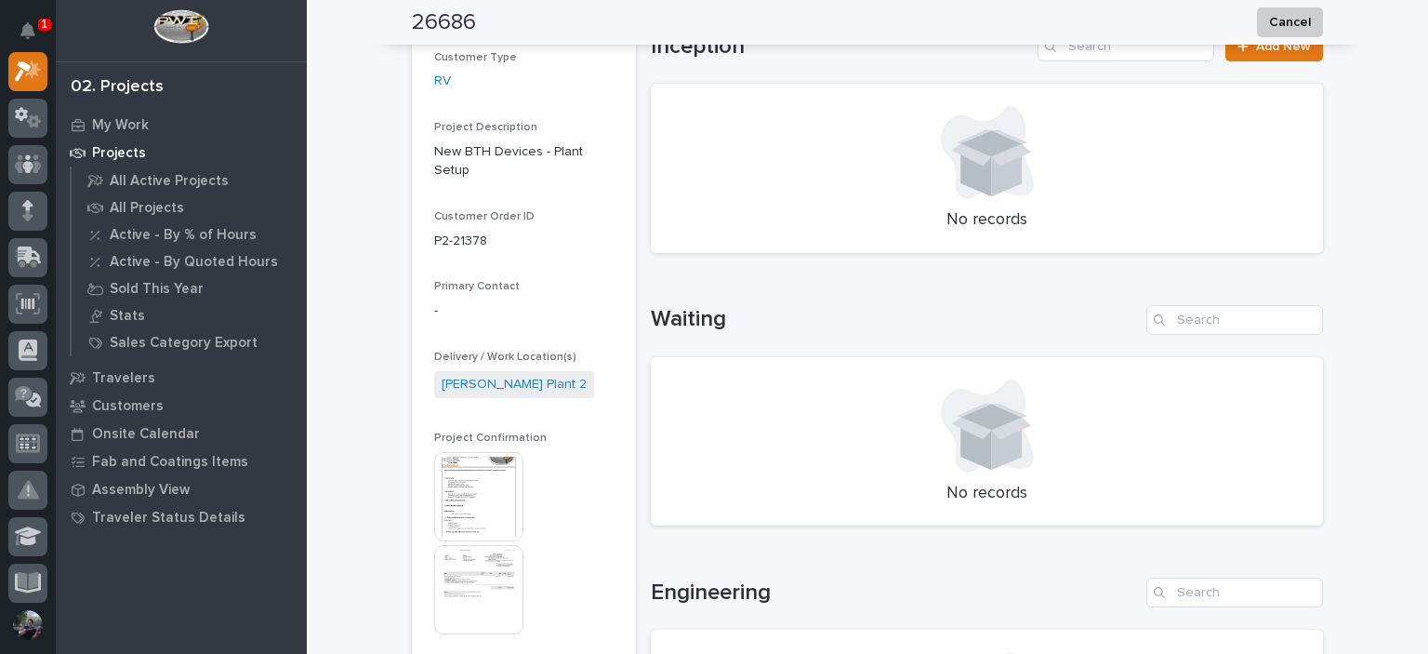
click at [467, 464] on img at bounding box center [478, 496] width 89 height 89
